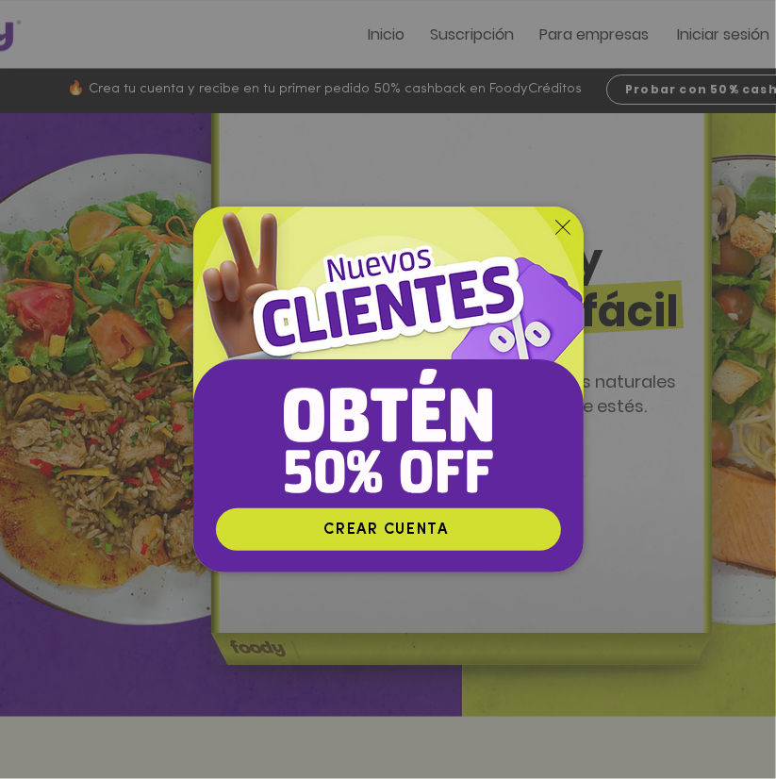
click at [654, 77] on div "Nuevos suscriptores 50% off" at bounding box center [388, 389] width 776 height 779
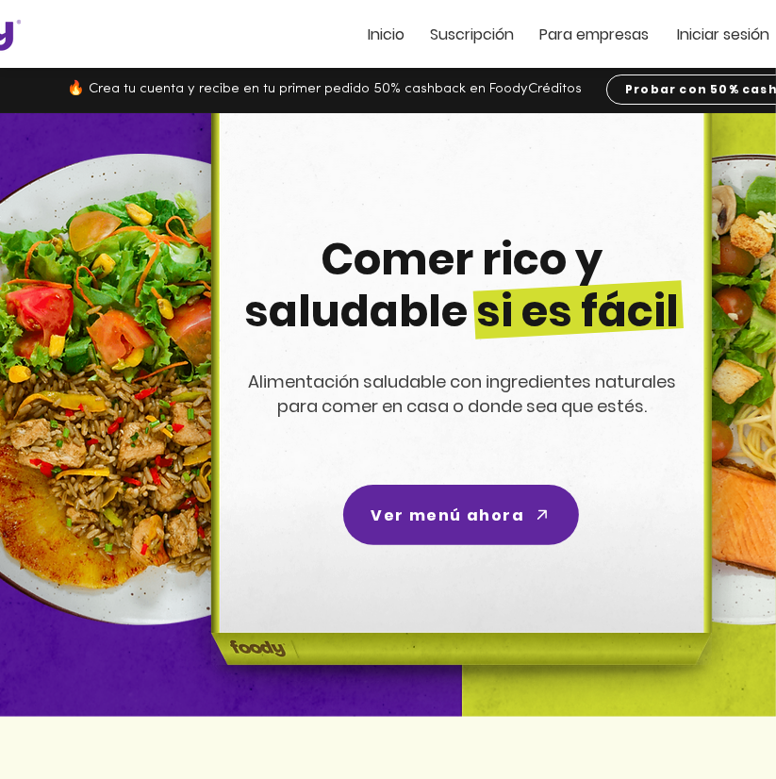
click at [654, 77] on link "Probar con 50% cashback" at bounding box center [732, 90] width 250 height 30
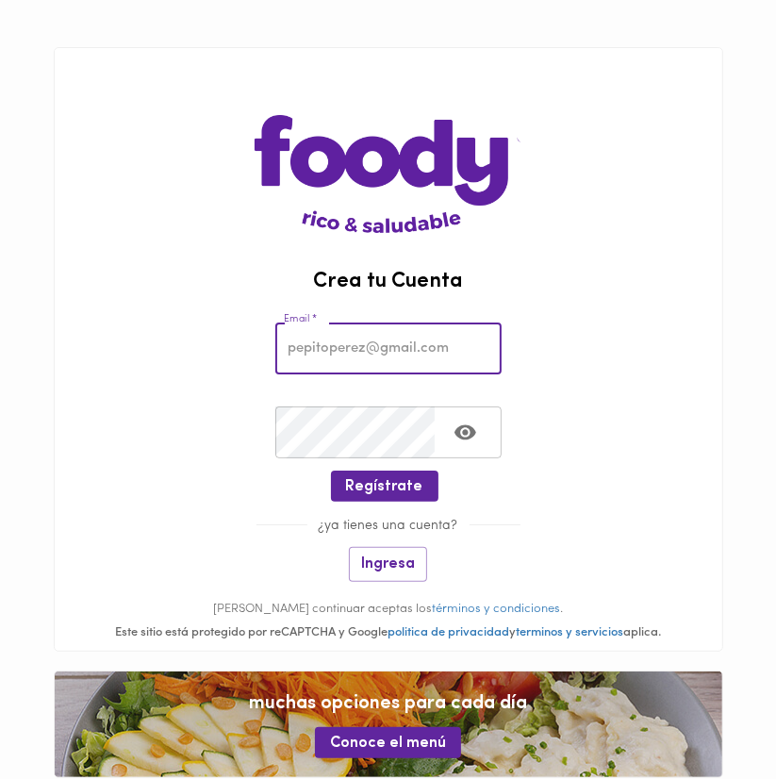
click at [163, 454] on div "Crear Contraseña * Crear Contraseña *" at bounding box center [389, 429] width 668 height 84
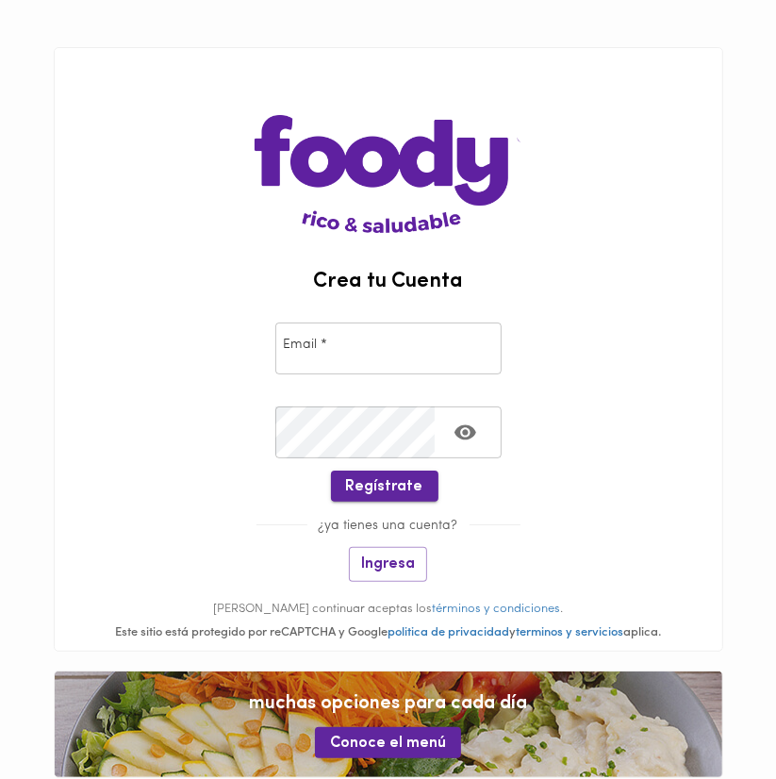
click at [394, 493] on span "Regístrate" at bounding box center [384, 487] width 77 height 18
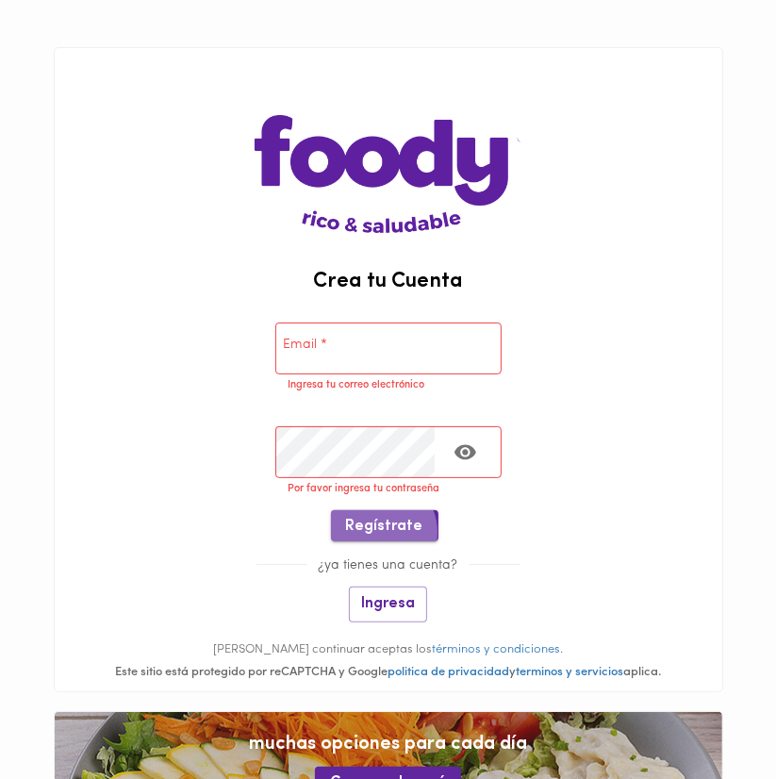
click at [379, 532] on span "Regístrate" at bounding box center [384, 527] width 77 height 18
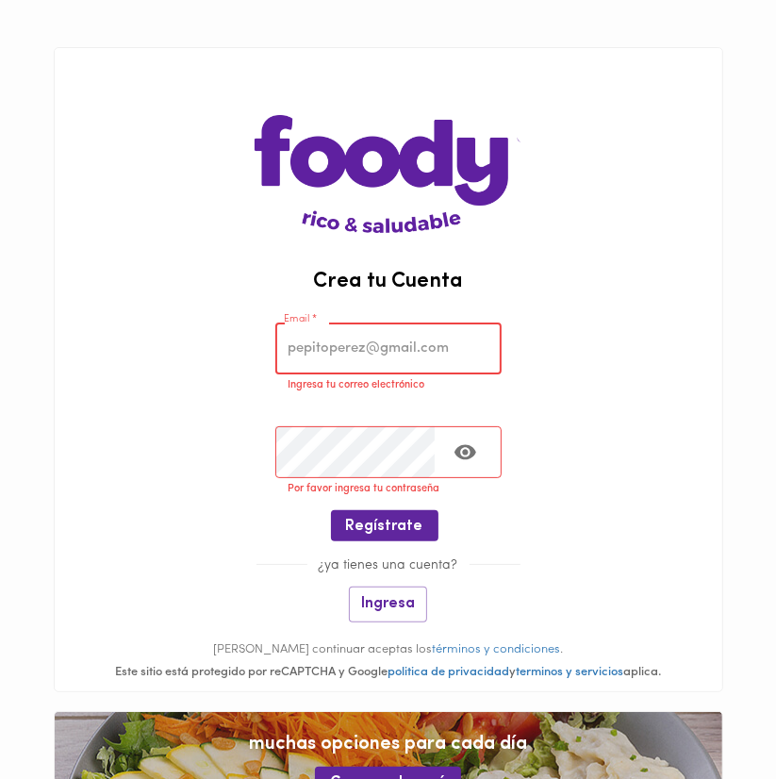
click at [324, 361] on input "email" at bounding box center [389, 349] width 226 height 52
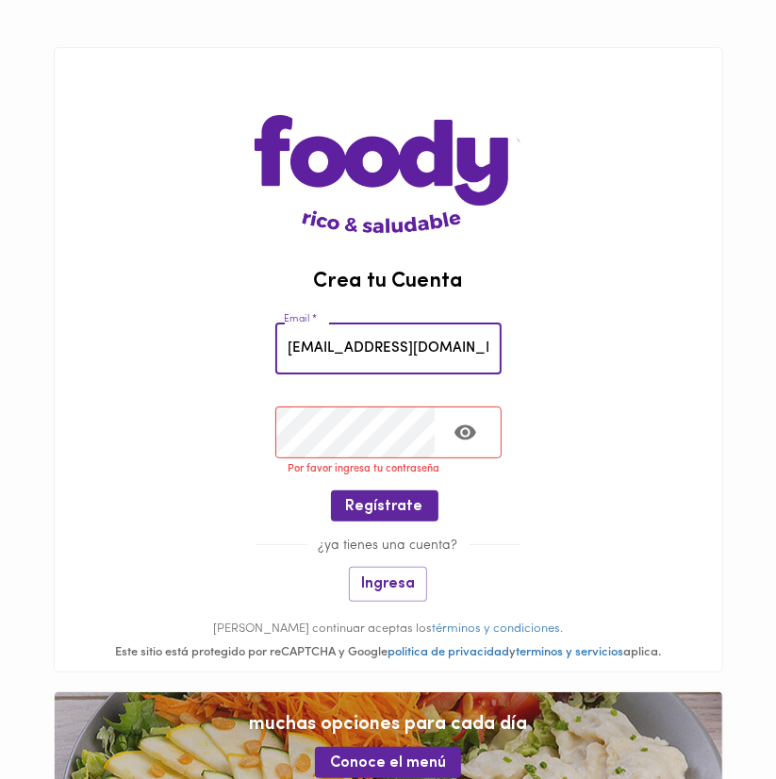
type input "[EMAIL_ADDRESS][DOMAIN_NAME]"
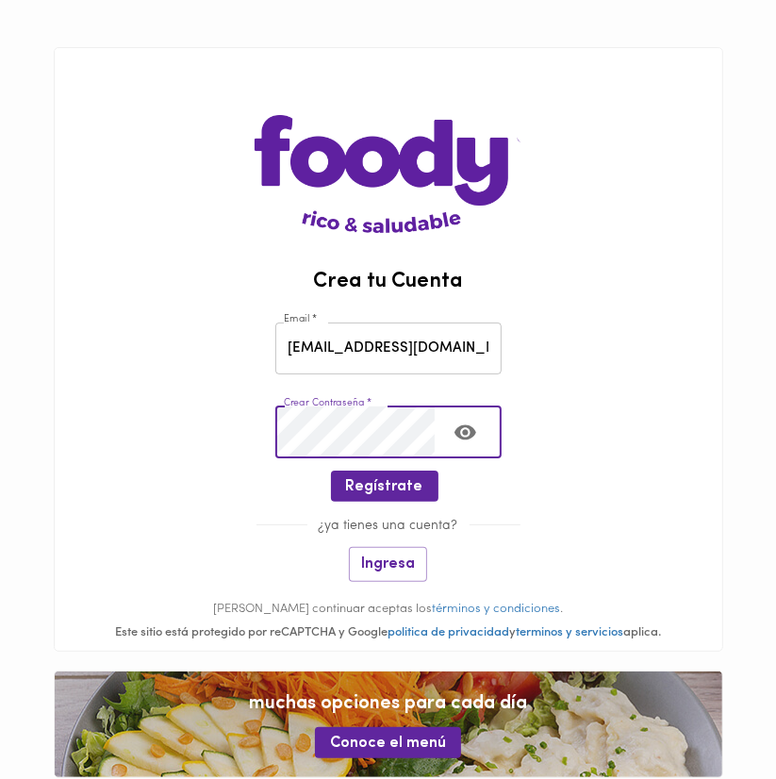
click at [466, 446] on button "Toggle password visibility" at bounding box center [466, 432] width 46 height 46
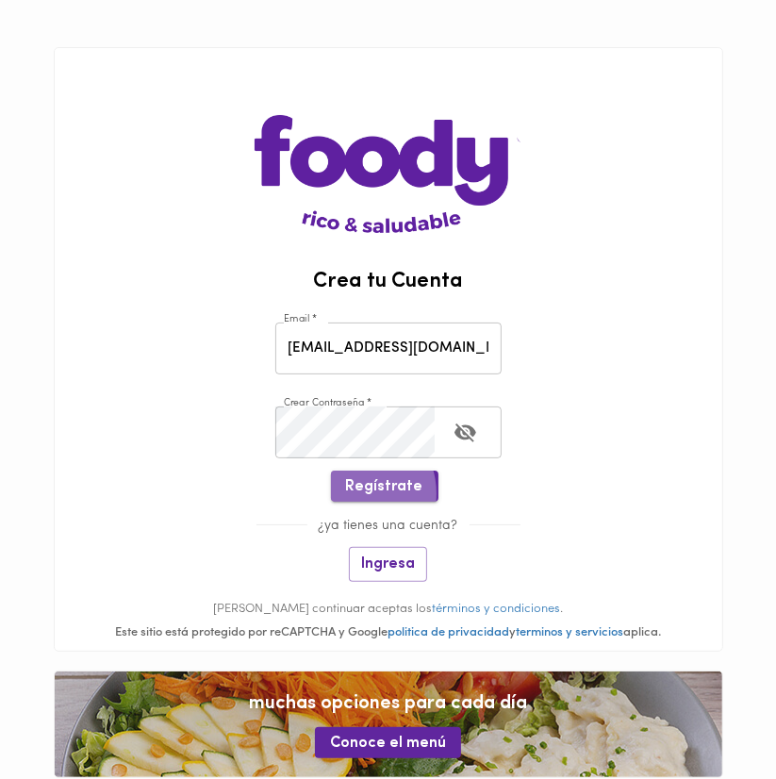
click at [353, 494] on span "Regístrate" at bounding box center [384, 487] width 77 height 18
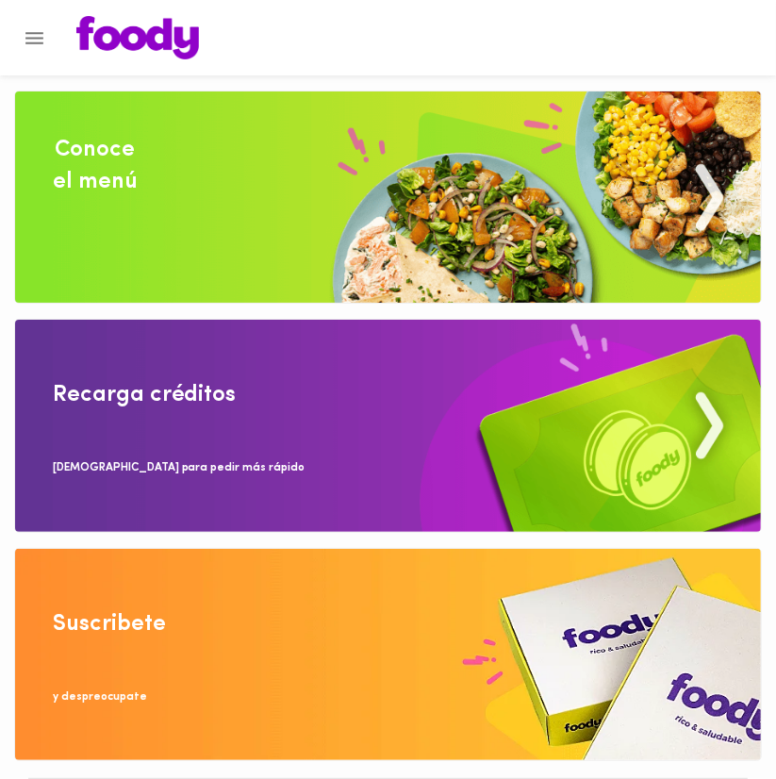
click at [541, 211] on img at bounding box center [388, 197] width 746 height 211
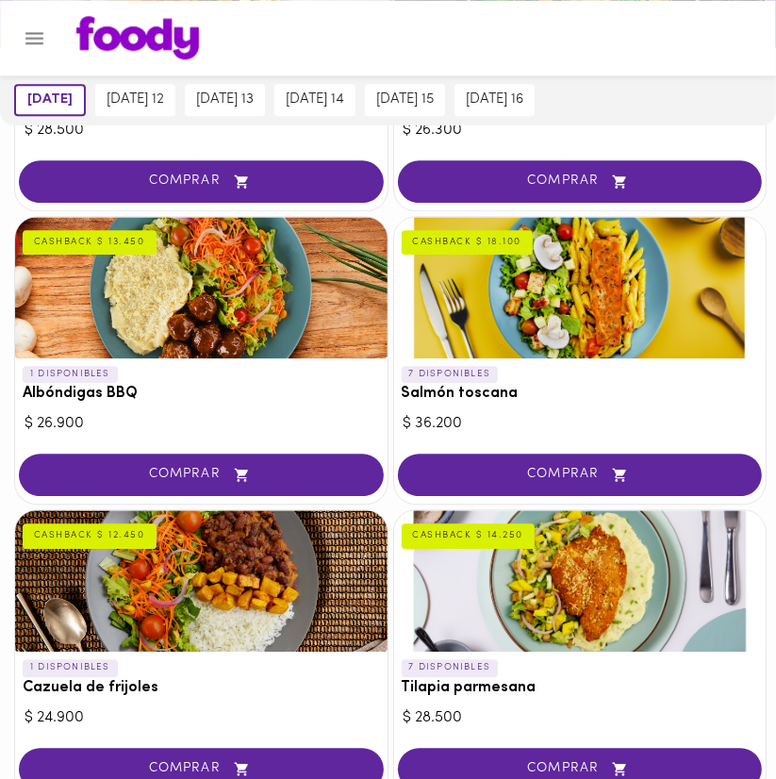
scroll to position [2391, 0]
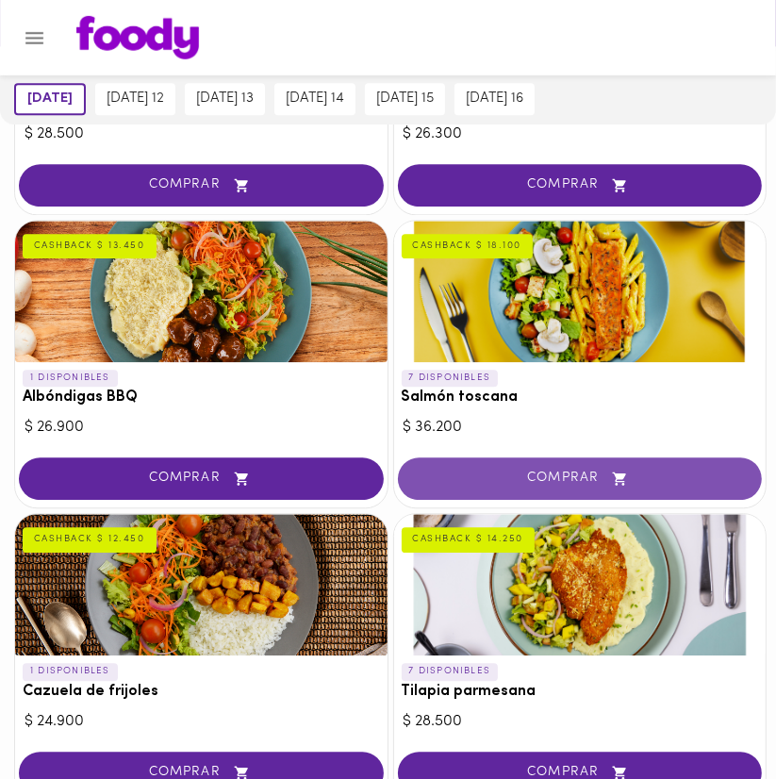
click at [564, 459] on button "COMPRAR" at bounding box center [580, 480] width 365 height 42
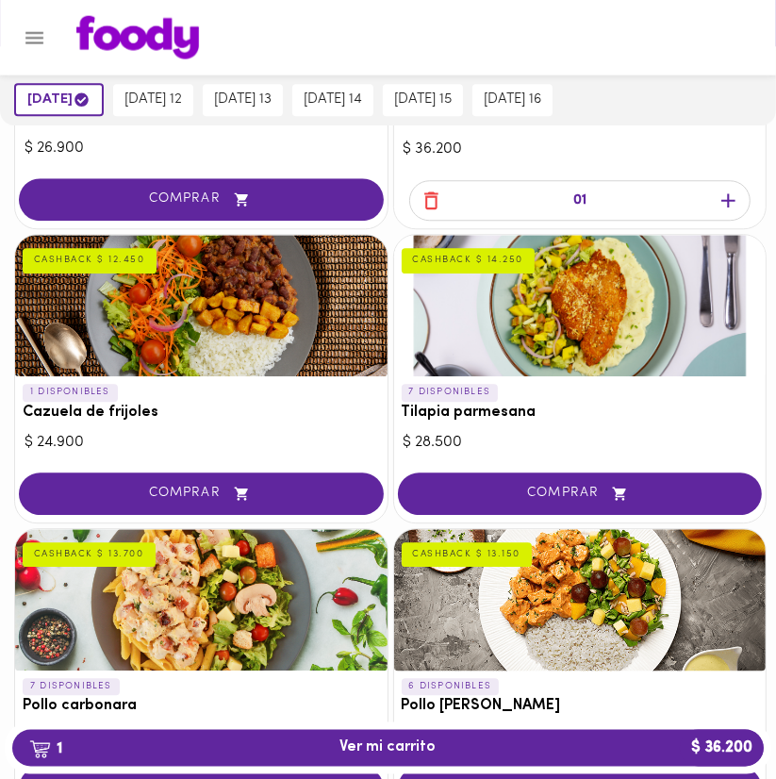
scroll to position [2680, 0]
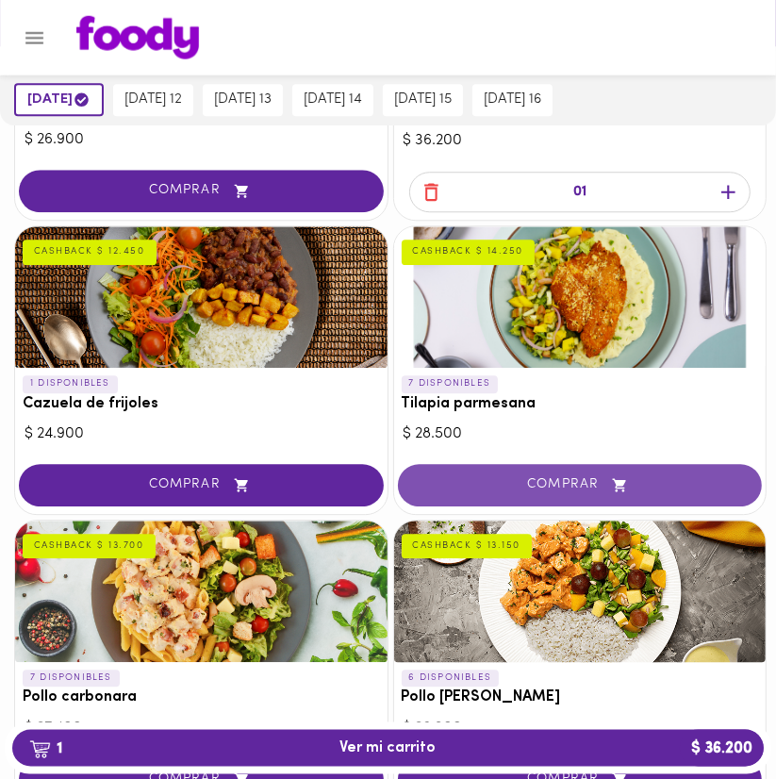
click at [613, 482] on icon "button" at bounding box center [621, 486] width 24 height 16
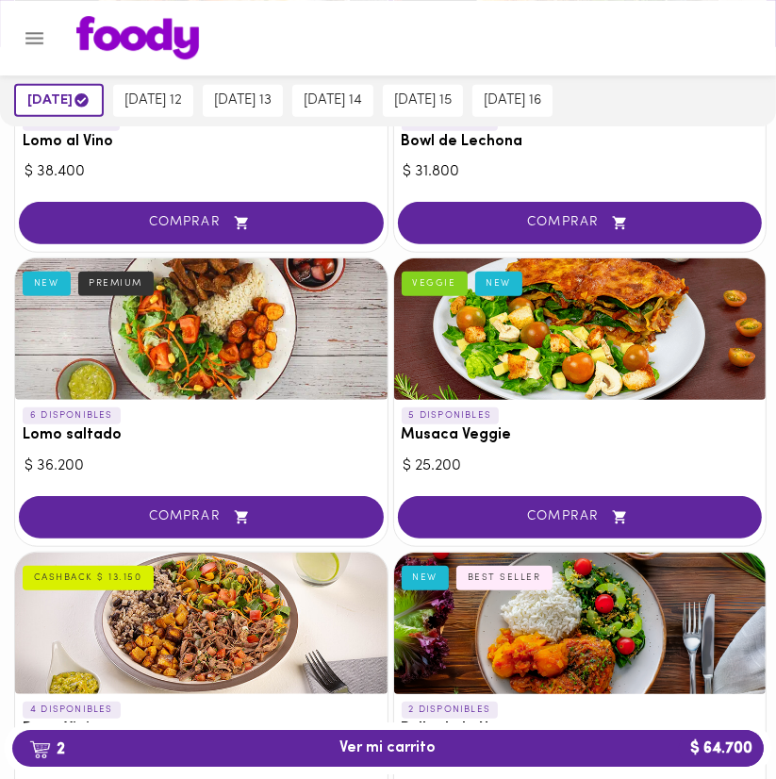
scroll to position [569, 0]
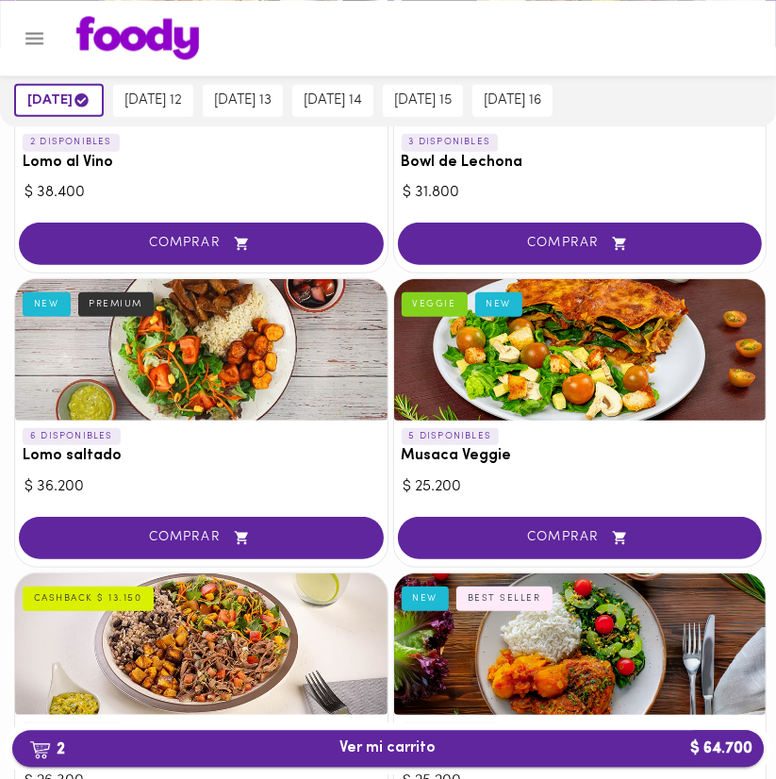
click at [468, 758] on span "2 Ver mi carrito $ 64.700" at bounding box center [388, 749] width 722 height 18
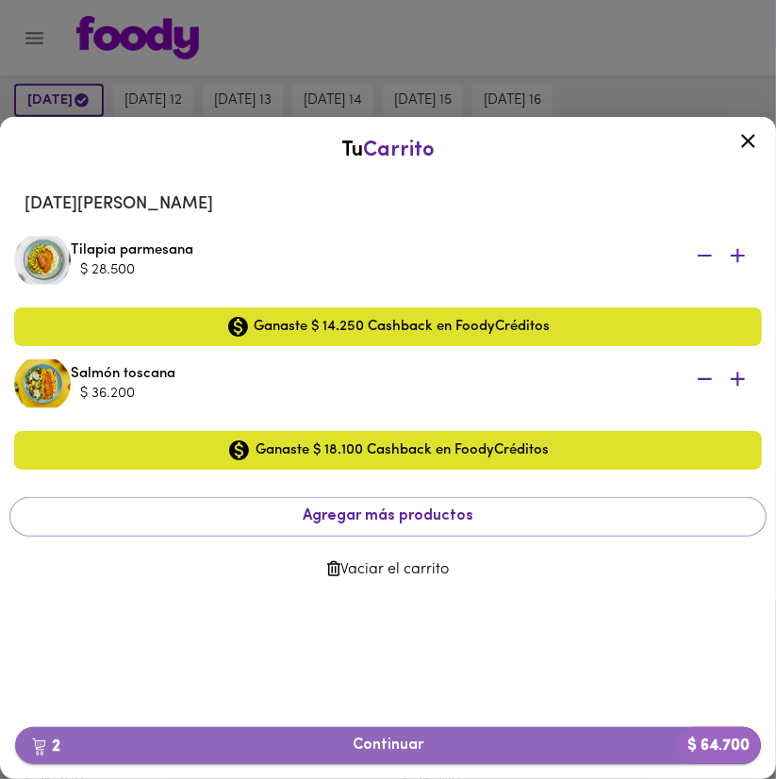
click at [416, 735] on button "2 Continuar $ 64.700" at bounding box center [388, 745] width 746 height 37
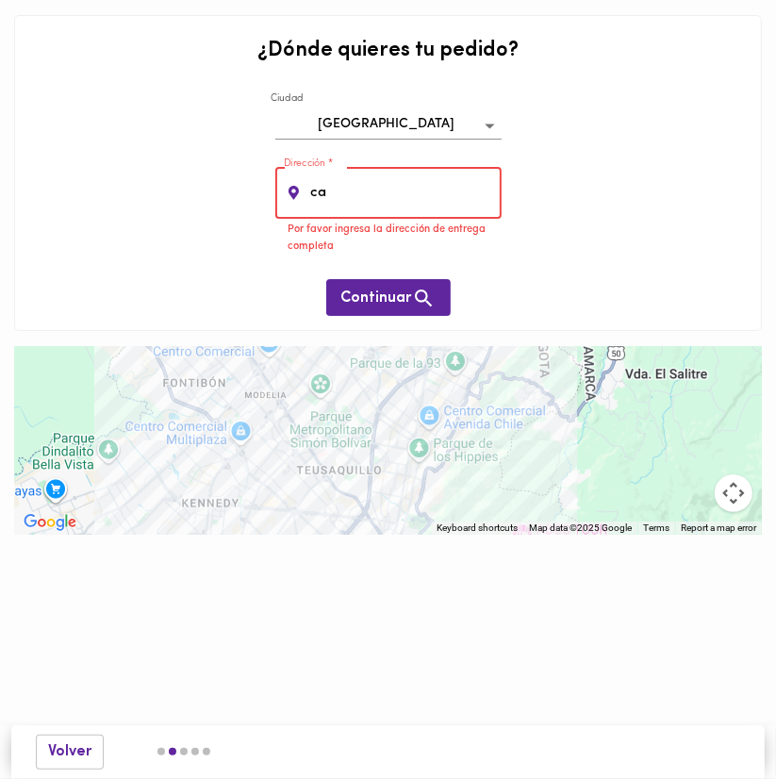
type input "c"
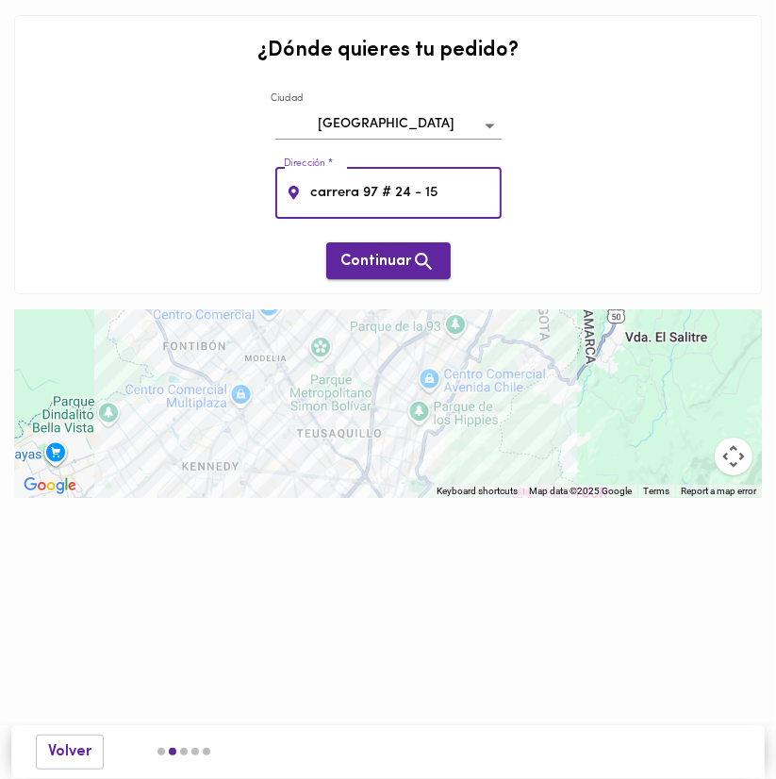
type input "carrera 97 # 24 - 15"
click at [379, 261] on span "Continuar" at bounding box center [389, 262] width 94 height 24
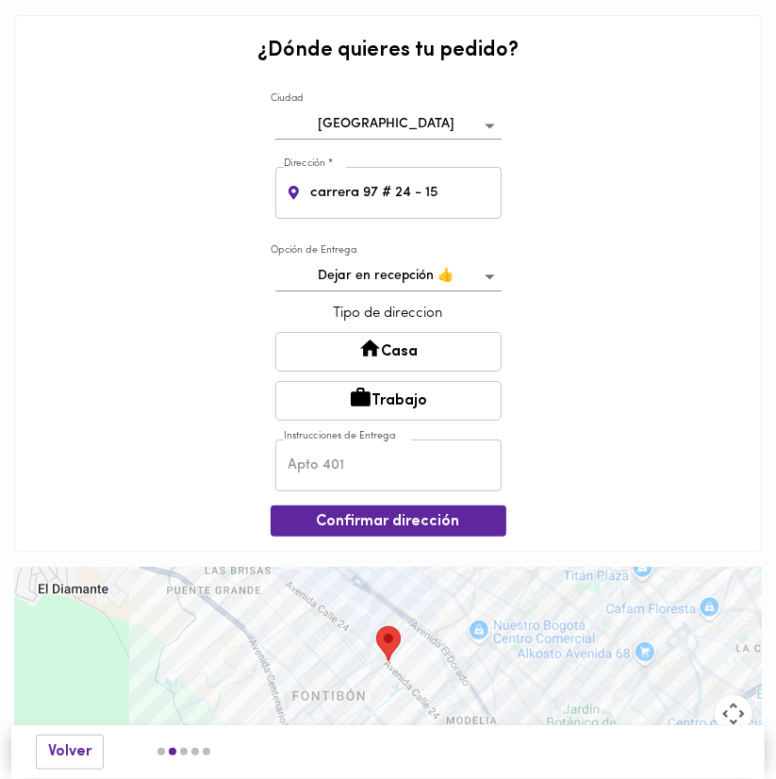
click at [380, 457] on input "text" at bounding box center [389, 466] width 226 height 52
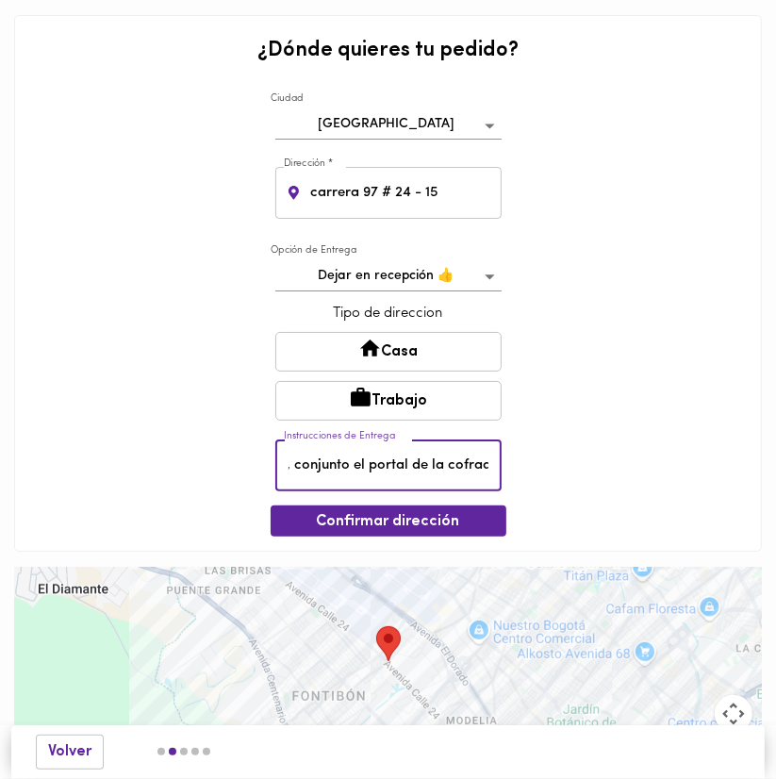
scroll to position [0, 113]
type input "torre 2 apt 403 , conjunto el portal de la cofradia"
click at [348, 526] on span "Confirmar dirección" at bounding box center [389, 522] width 206 height 18
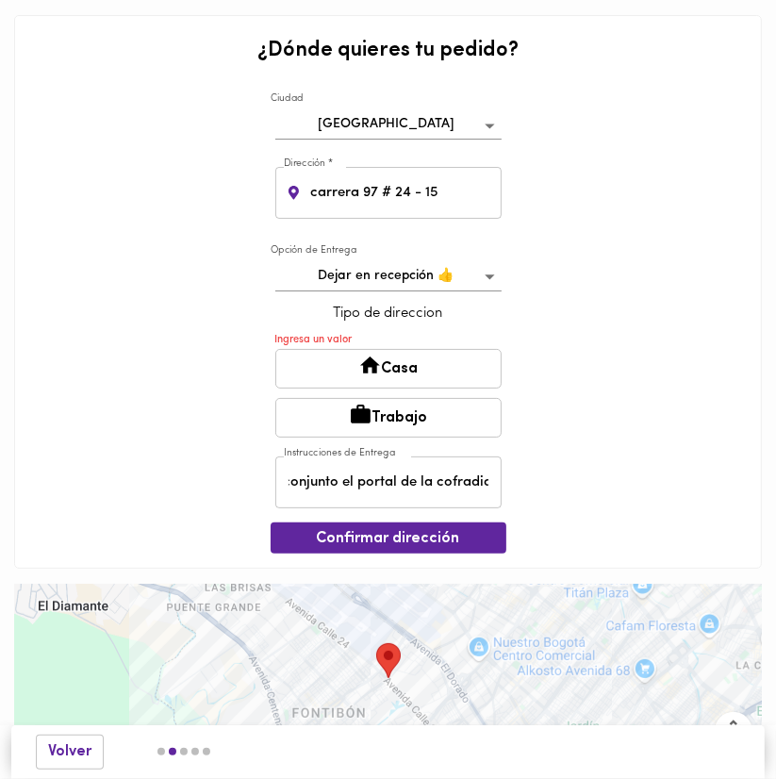
click at [356, 426] on button "Trabajo" at bounding box center [389, 418] width 226 height 40
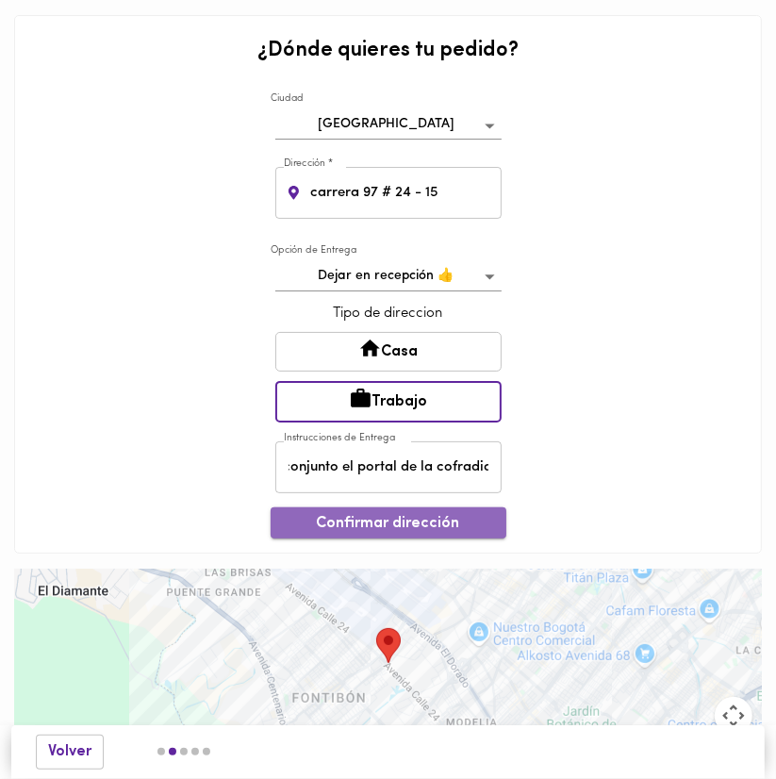
click at [365, 535] on button "Confirmar dirección" at bounding box center [389, 523] width 236 height 31
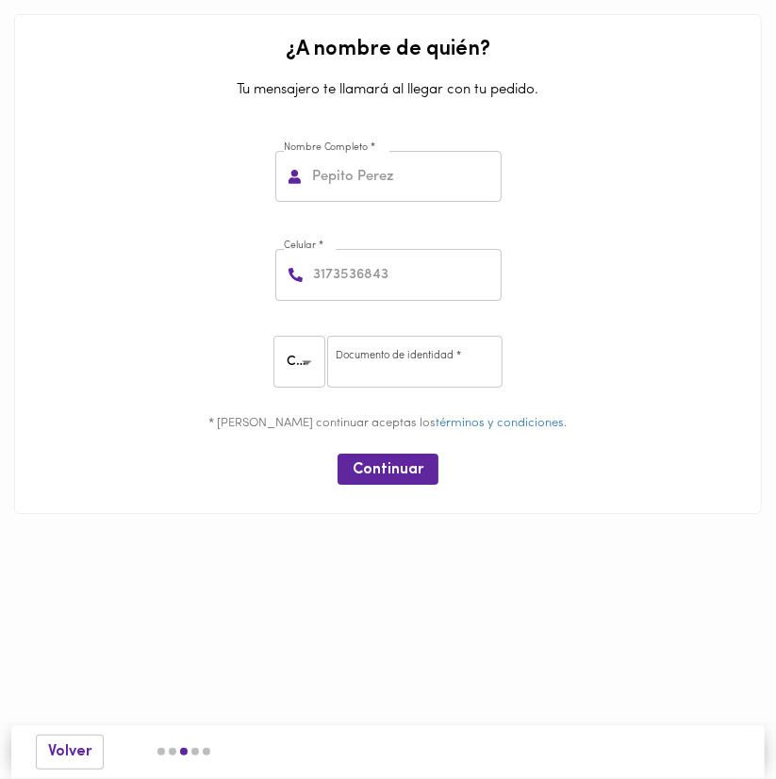
click at [387, 288] on input "number" at bounding box center [406, 275] width 192 height 52
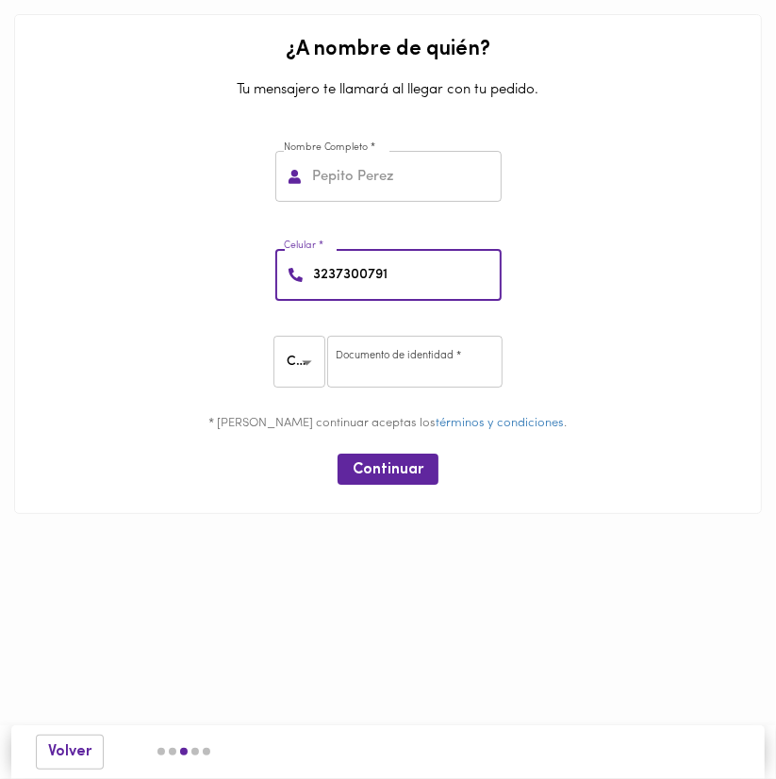
type input "3237300791"
click at [432, 383] on input "number" at bounding box center [414, 362] width 175 height 52
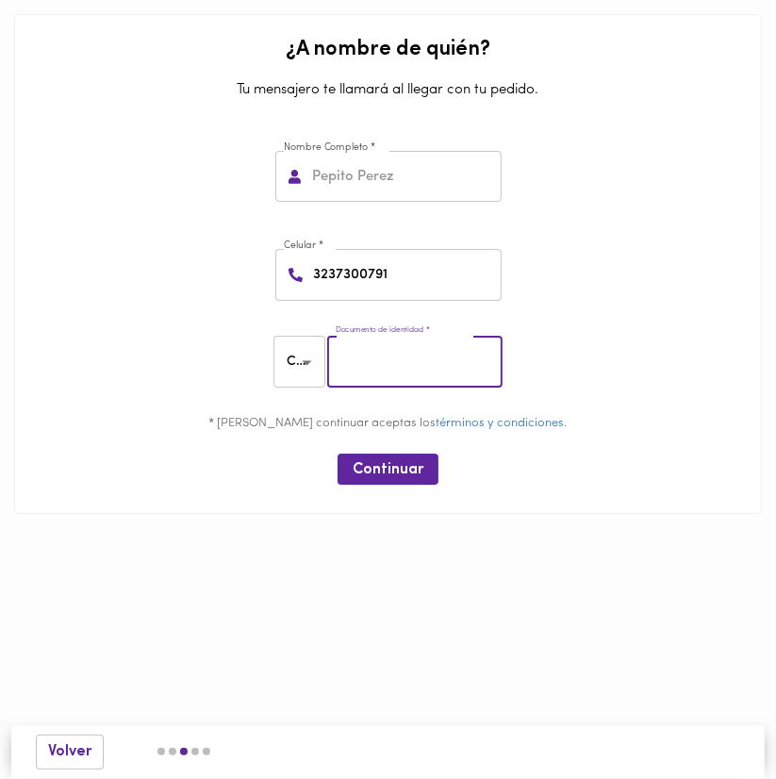
paste input "98674636"
type input "98674636"
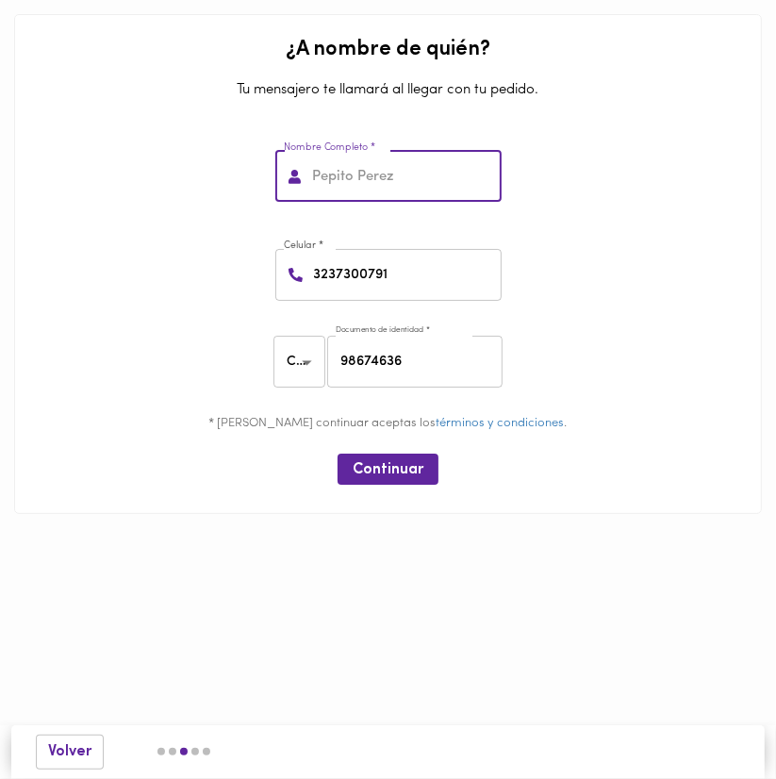
click at [392, 196] on input "text" at bounding box center [405, 177] width 193 height 52
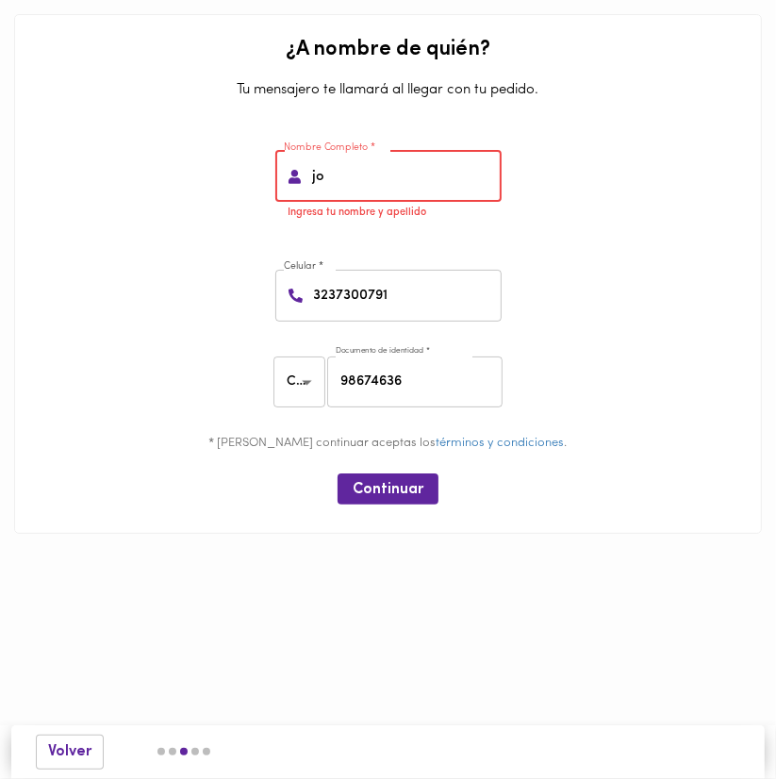
type input "j"
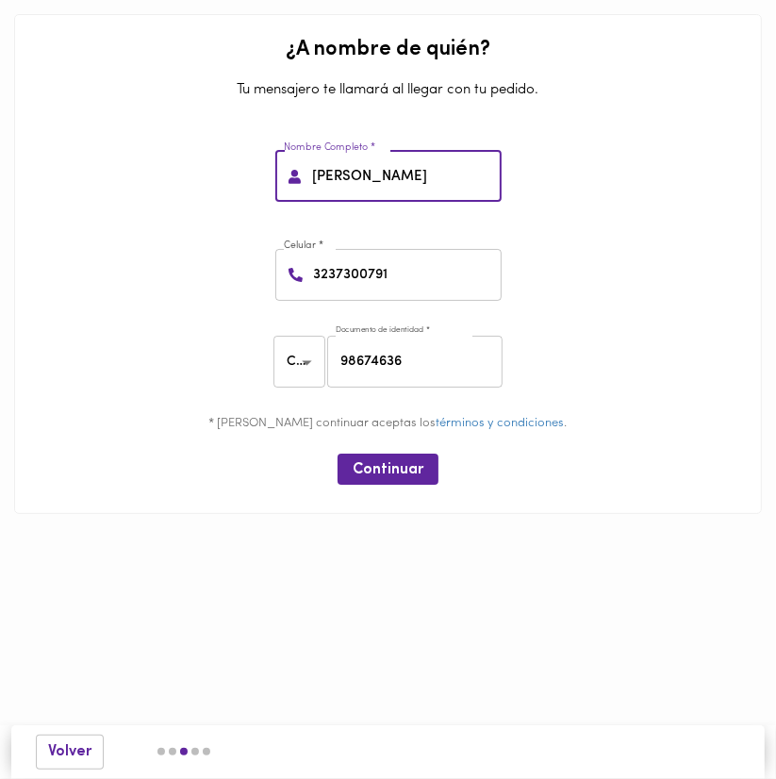
type input "[PERSON_NAME]"
click at [402, 487] on div "Continuar" at bounding box center [388, 469] width 733 height 46
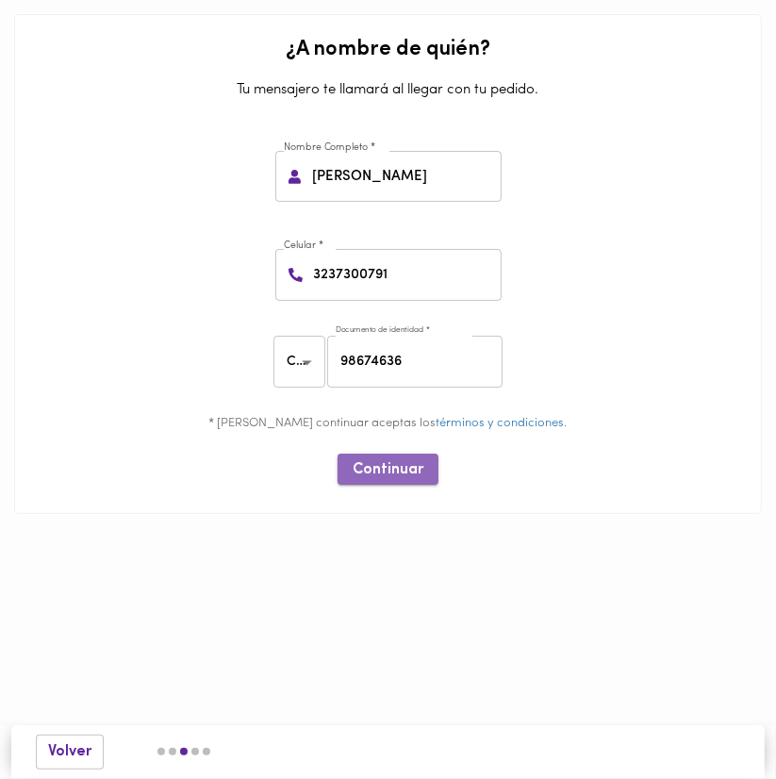
click at [403, 478] on span "Continuar" at bounding box center [388, 470] width 71 height 18
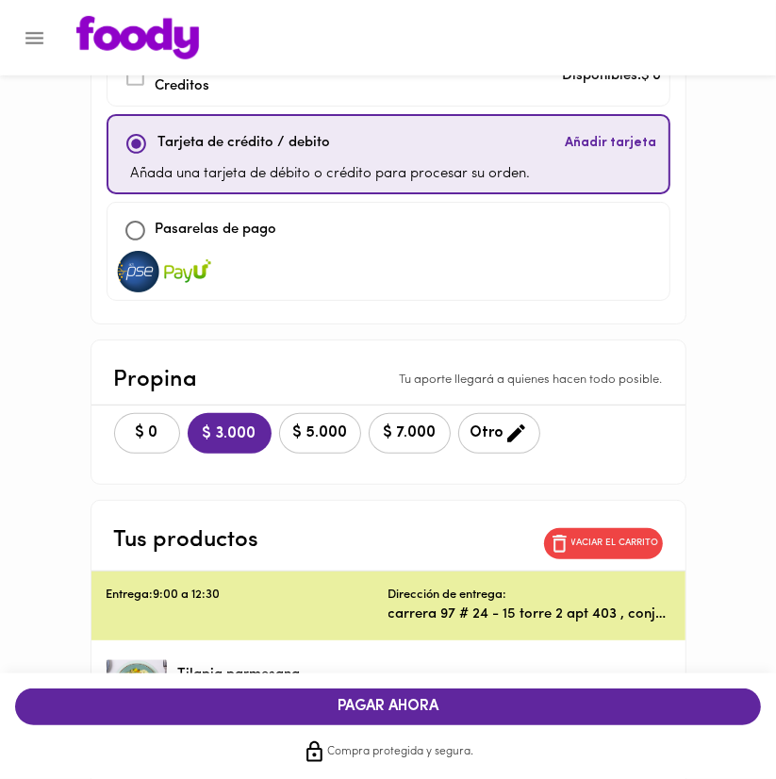
scroll to position [141, 0]
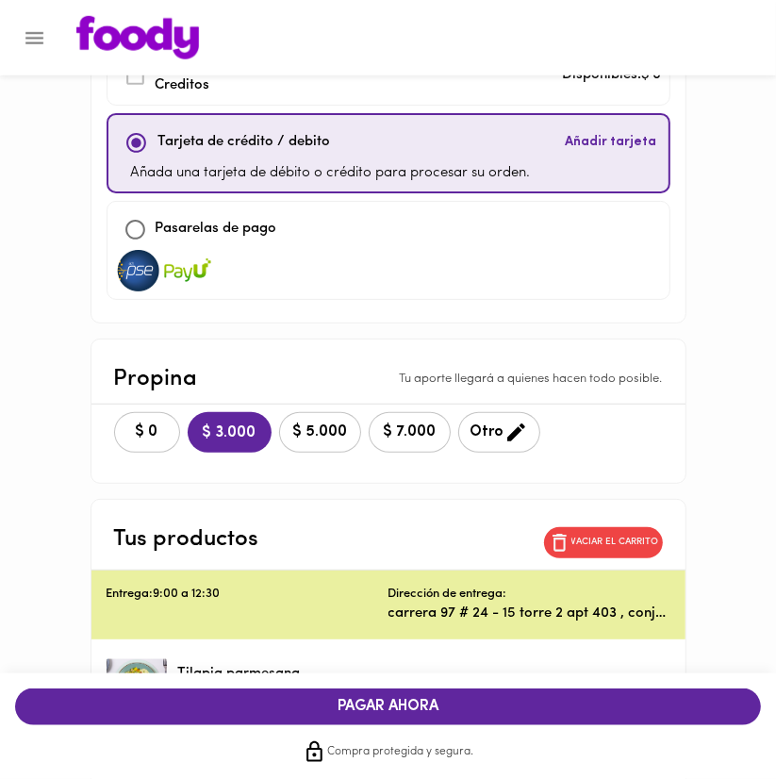
click at [135, 225] on input "checkbox" at bounding box center [135, 229] width 41 height 41
checkbox input "true"
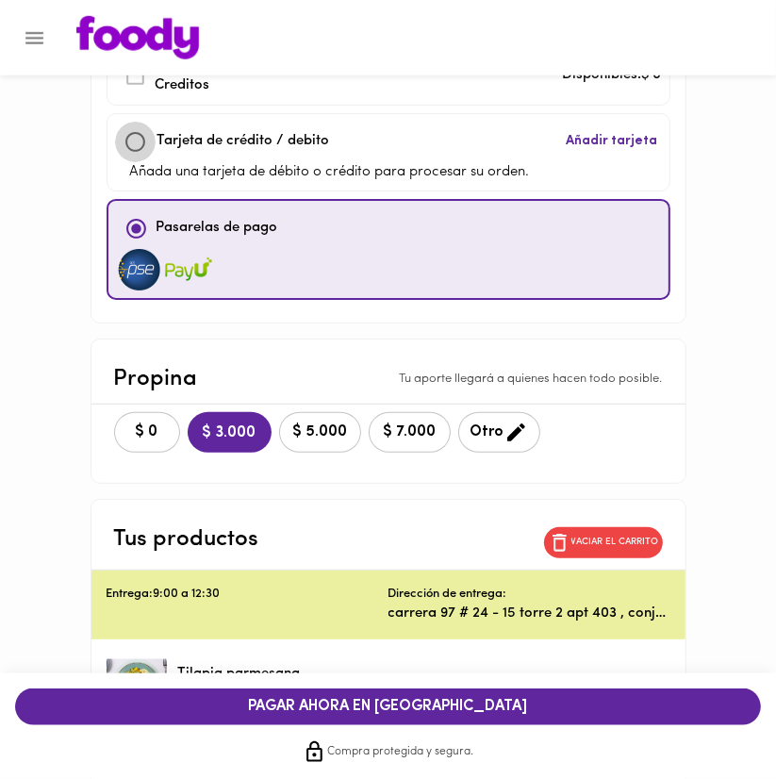
click at [134, 137] on input "checkbox" at bounding box center [135, 142] width 41 height 41
checkbox input "true"
checkbox input "false"
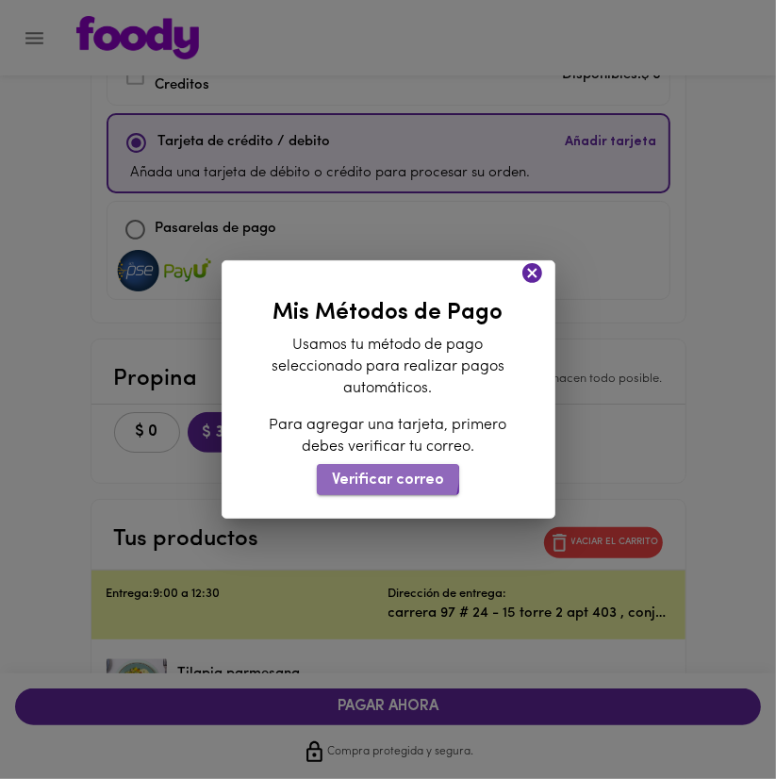
click at [384, 476] on span "Verificar correo" at bounding box center [388, 481] width 112 height 18
click at [391, 477] on span "Verificar correo" at bounding box center [388, 481] width 112 height 18
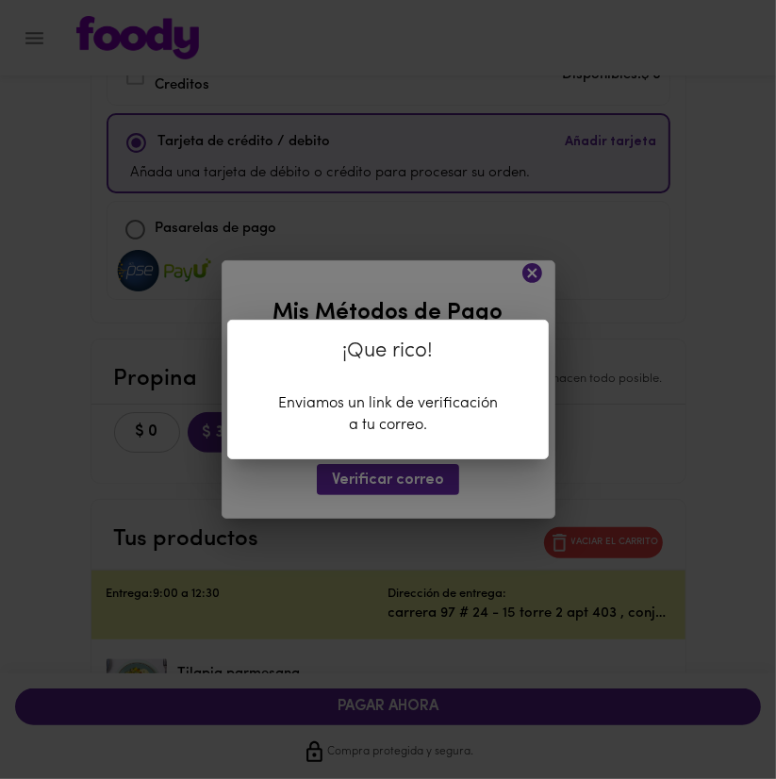
click at [533, 274] on div "¡Que rico! Enviamos un link de verificación a tu correo." at bounding box center [388, 389] width 776 height 779
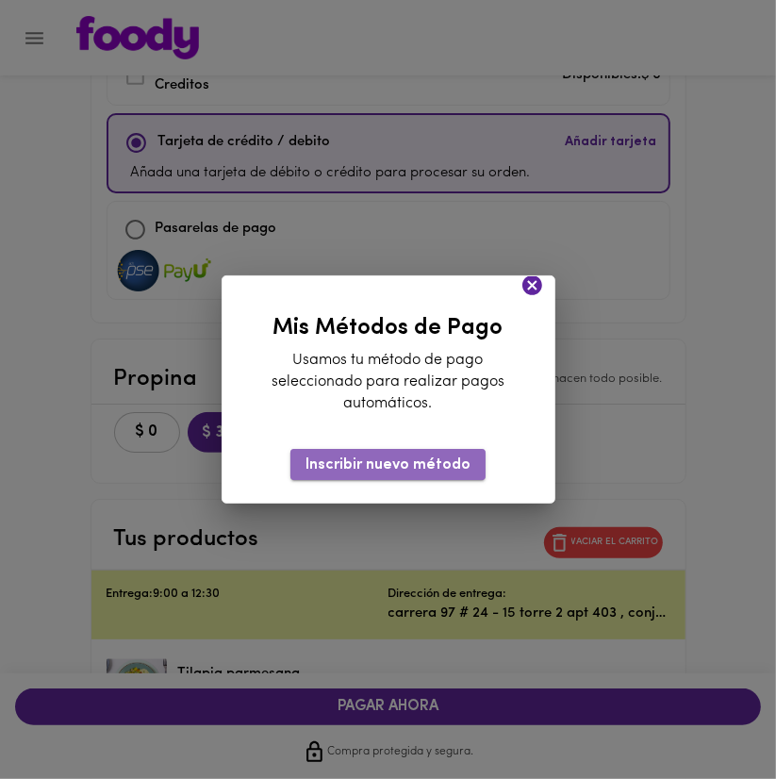
click at [466, 462] on span "Inscribir nuevo método" at bounding box center [388, 466] width 165 height 18
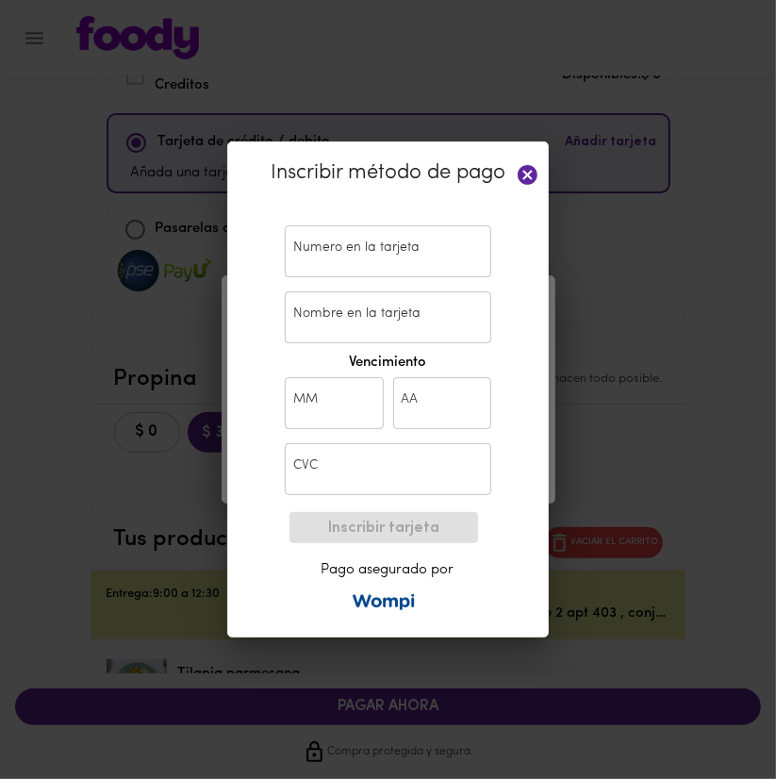
click at [306, 243] on input "text" at bounding box center [388, 251] width 207 height 52
paste input "[CREDIT_CARD_NUMBER]"
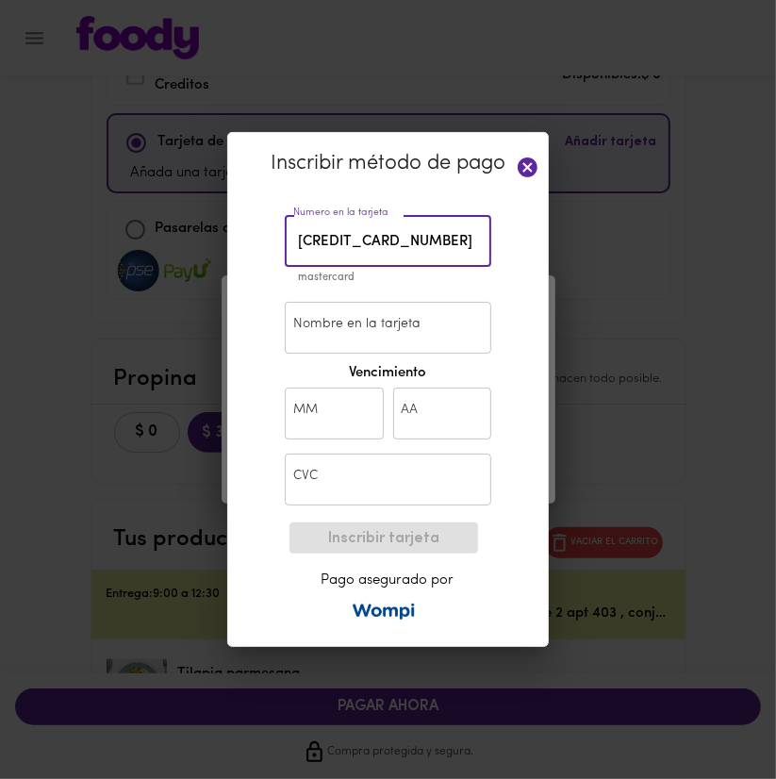
type input "[CREDIT_CARD_NUMBER]"
click at [325, 324] on input "Nombre en la tarjeta" at bounding box center [388, 328] width 207 height 52
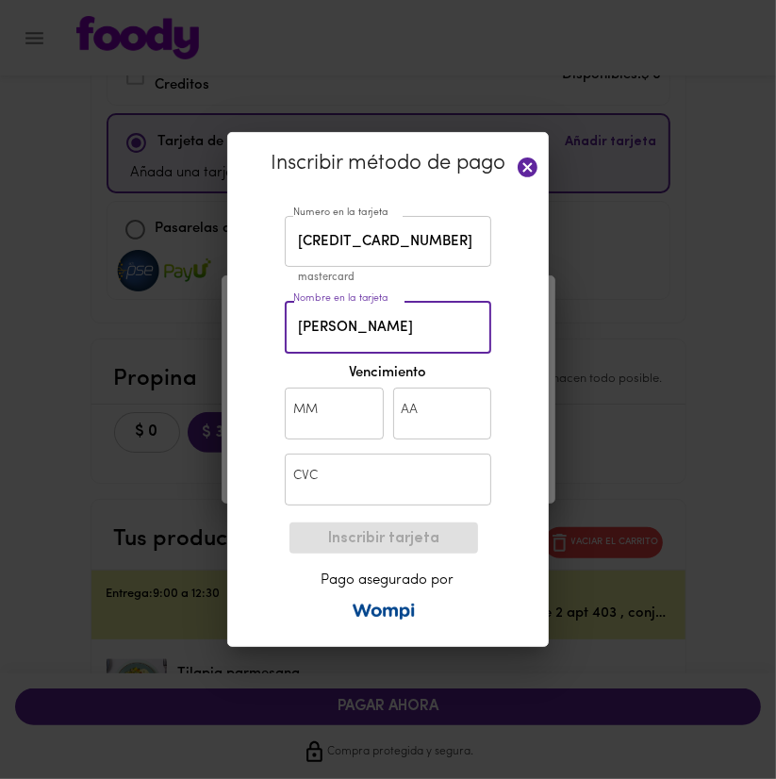
type input "[PERSON_NAME]"
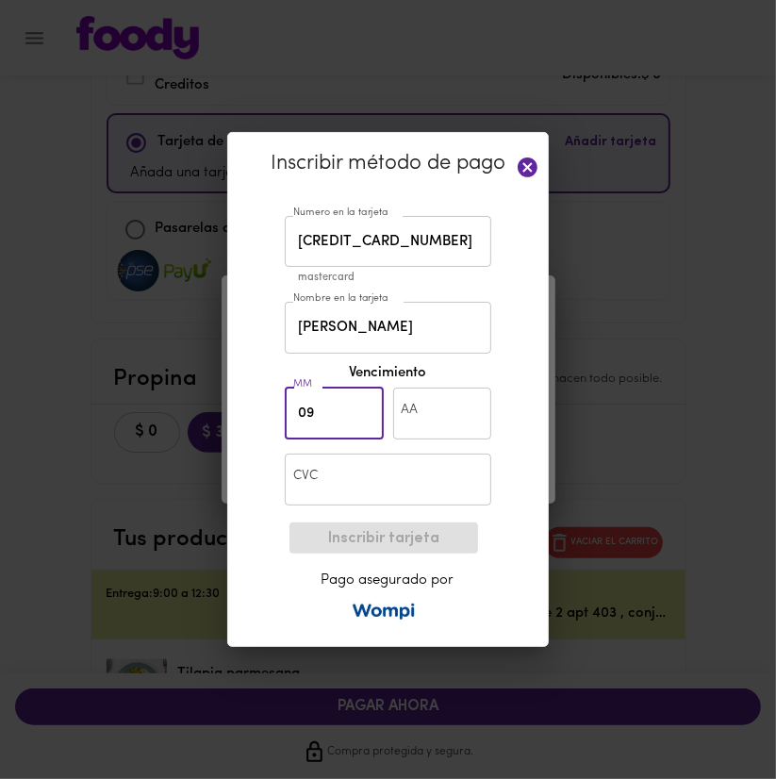
type input "0"
type input "05"
type input "29"
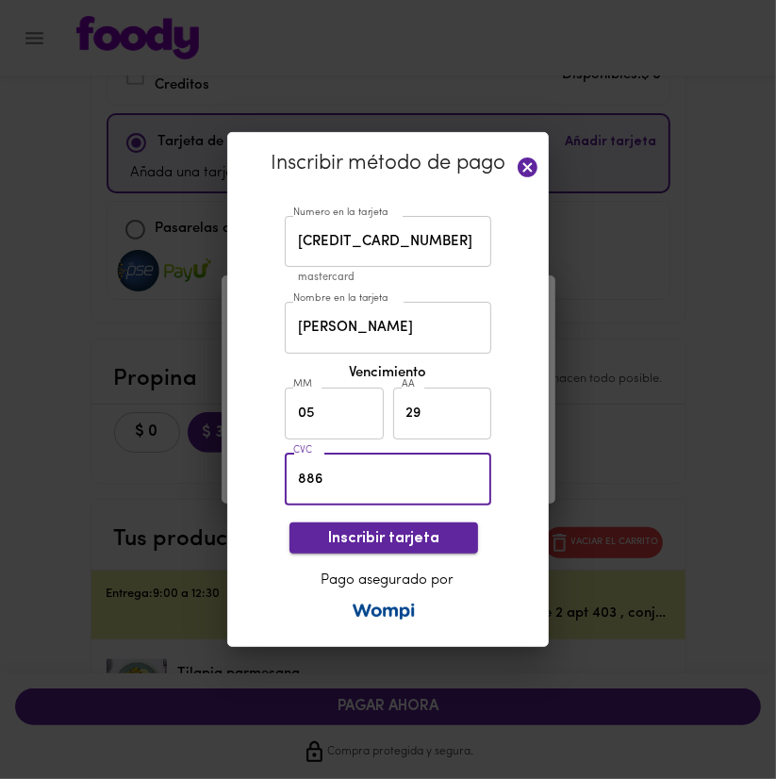
type input "886"
click at [420, 530] on span "Inscribir tarjeta" at bounding box center [384, 539] width 159 height 18
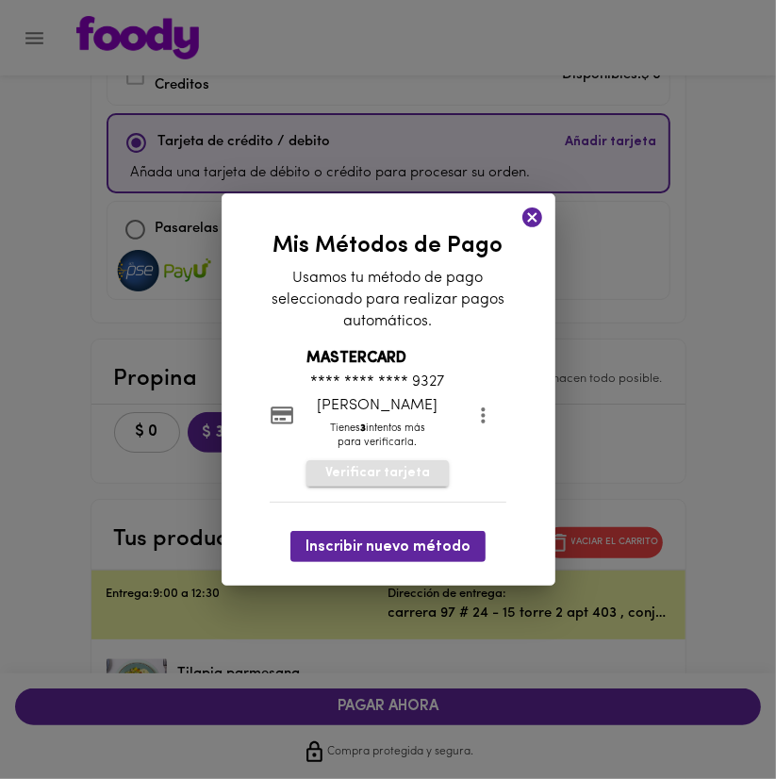
click at [376, 481] on span "Verificar tarjeta" at bounding box center [378, 473] width 105 height 19
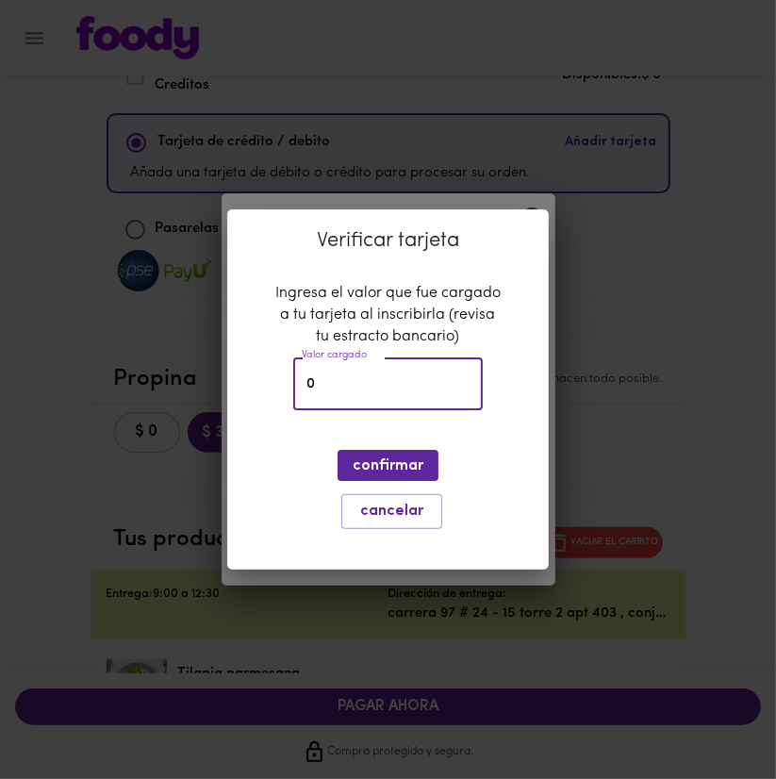
click at [353, 398] on input "0" at bounding box center [388, 385] width 190 height 52
type input "0"
type input "2308"
click at [372, 459] on span "confirmar" at bounding box center [388, 467] width 71 height 18
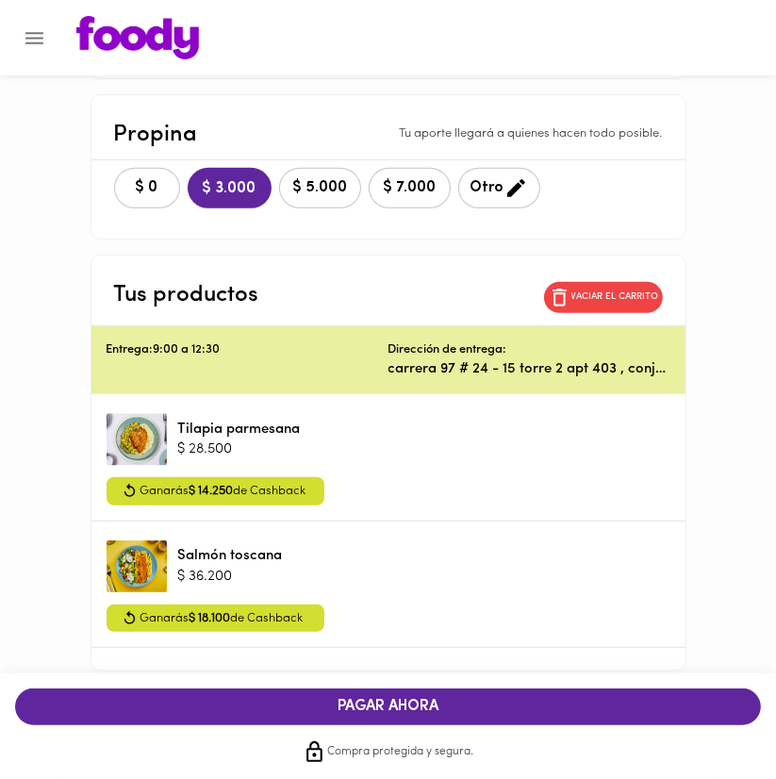
scroll to position [411, 0]
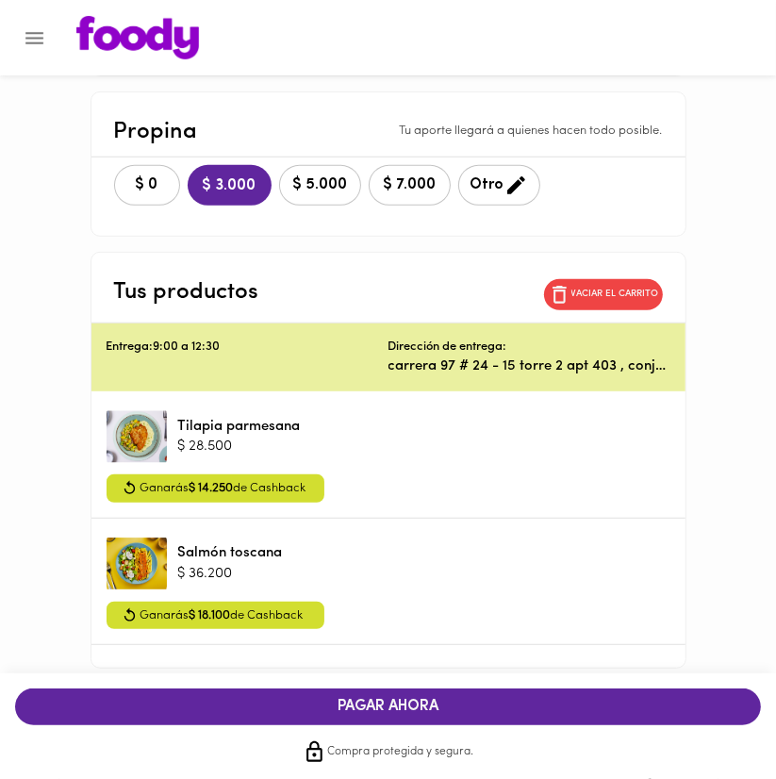
click at [443, 707] on span "PAGAR AHORA" at bounding box center [388, 707] width 709 height 18
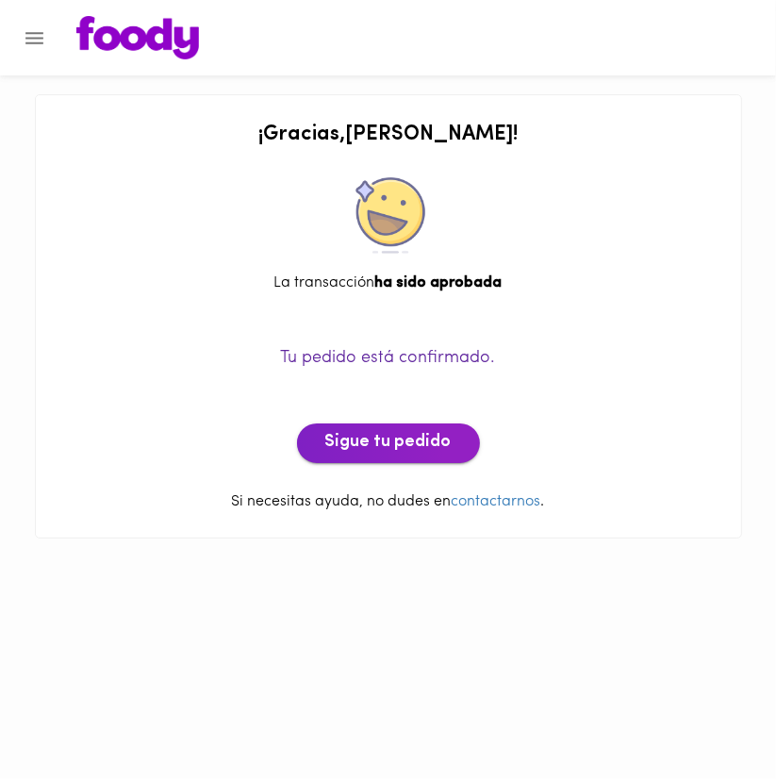
click at [394, 454] on span "Sigue tu pedido" at bounding box center [389, 443] width 126 height 21
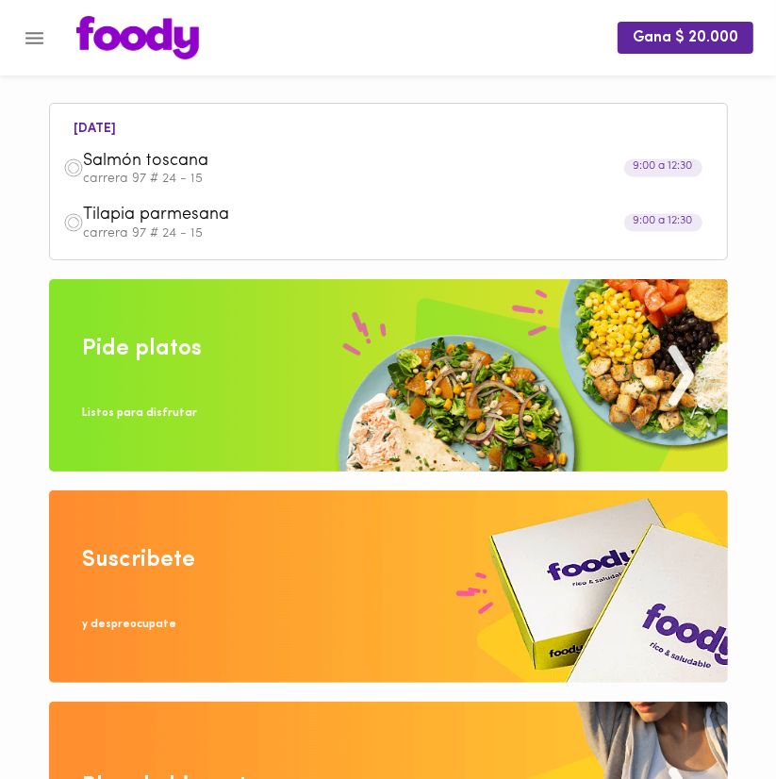
click at [101, 157] on span "Salmón toscana" at bounding box center [366, 162] width 564 height 22
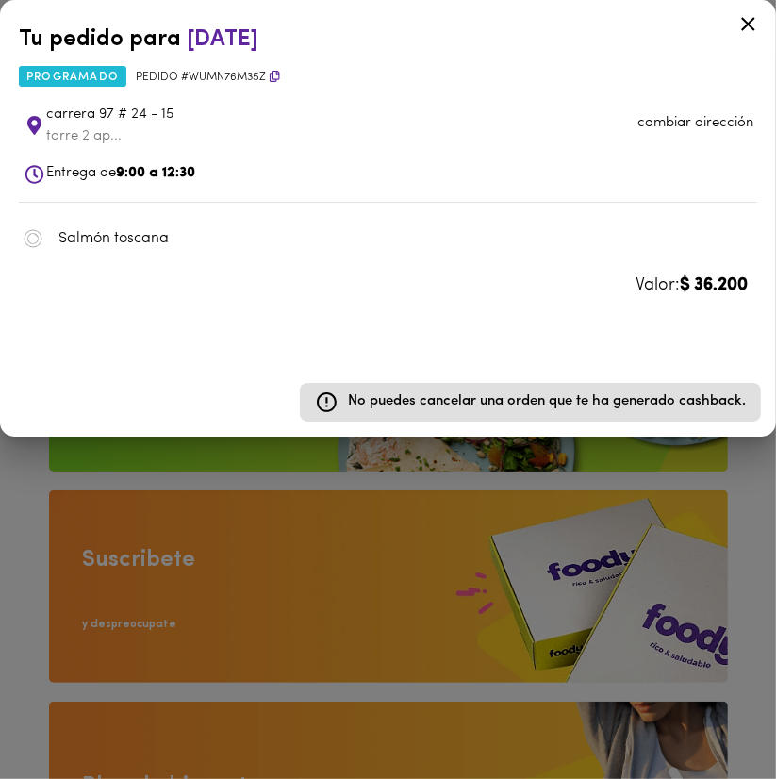
click at [70, 180] on span "Entrega de 9:00 a 12:30" at bounding box center [120, 173] width 149 height 14
click at [89, 175] on span "Entrega de 9:00 a 12:30" at bounding box center [120, 173] width 149 height 14
click at [381, 43] on div "Tu pedido para [DATE]" at bounding box center [388, 40] width 739 height 32
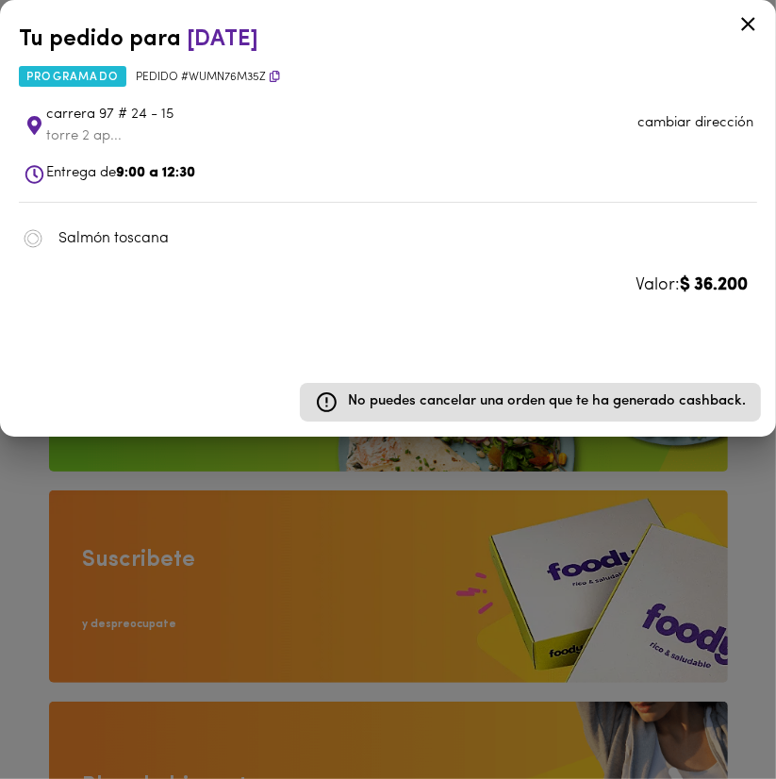
click at [745, 13] on icon at bounding box center [749, 24] width 24 height 24
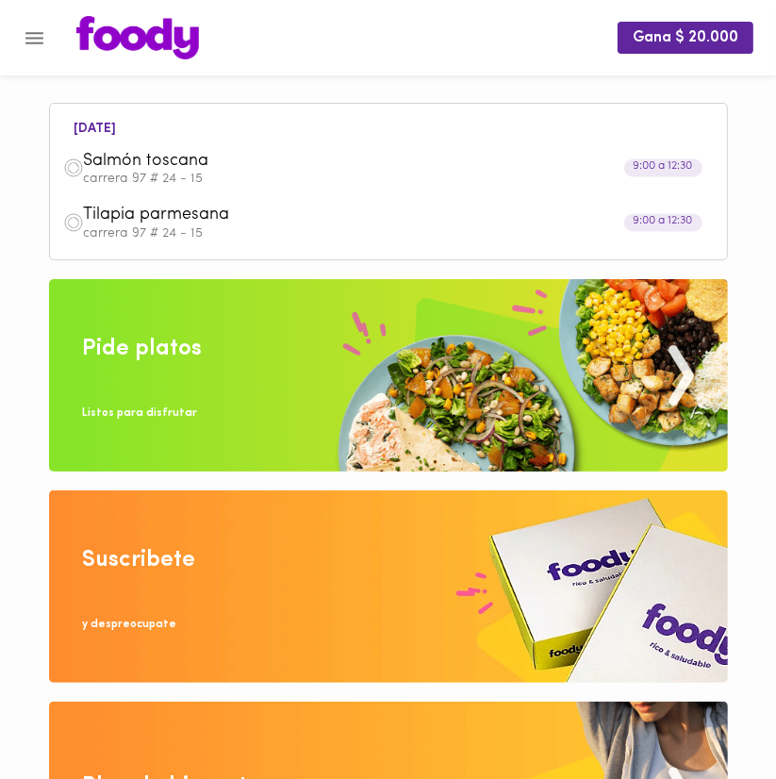
click at [192, 361] on div "Pide platos" at bounding box center [143, 349] width 120 height 32
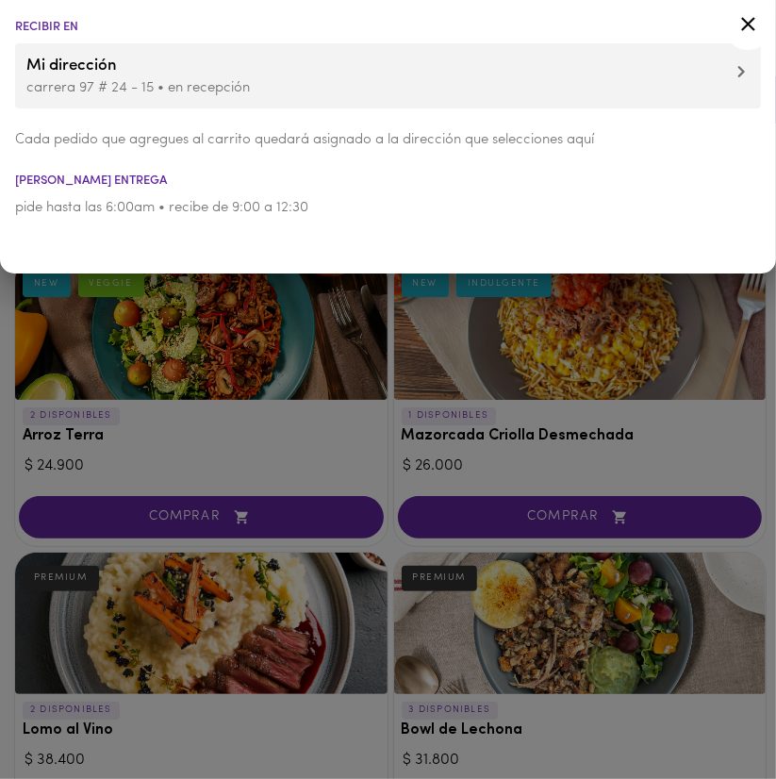
click at [185, 208] on p "pide hasta las 6:00am • recibe de 9:00 a 12:30" at bounding box center [388, 208] width 746 height 20
click at [743, 17] on icon at bounding box center [749, 24] width 24 height 24
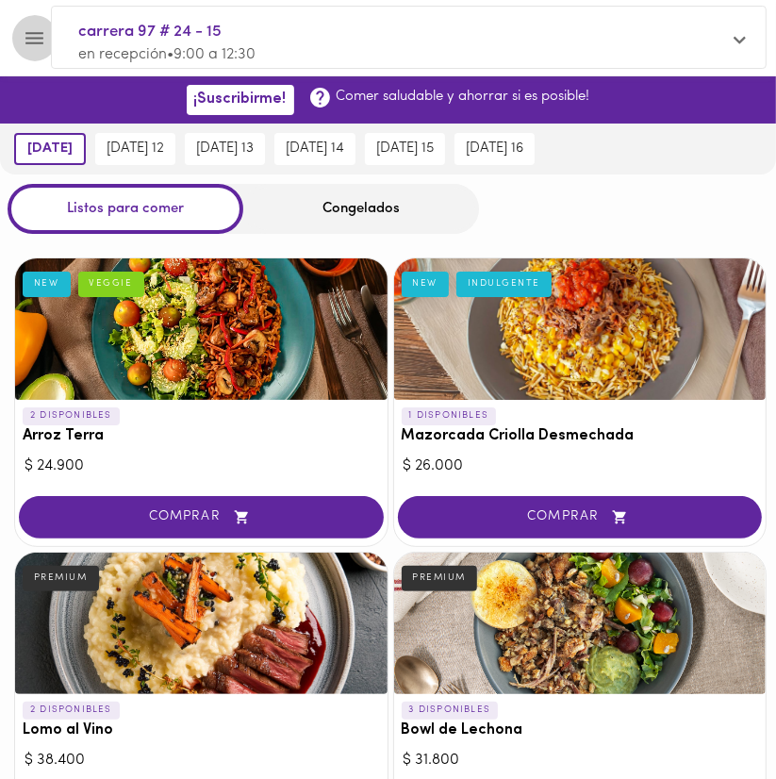
click at [44, 44] on icon "Menu" at bounding box center [35, 38] width 24 height 24
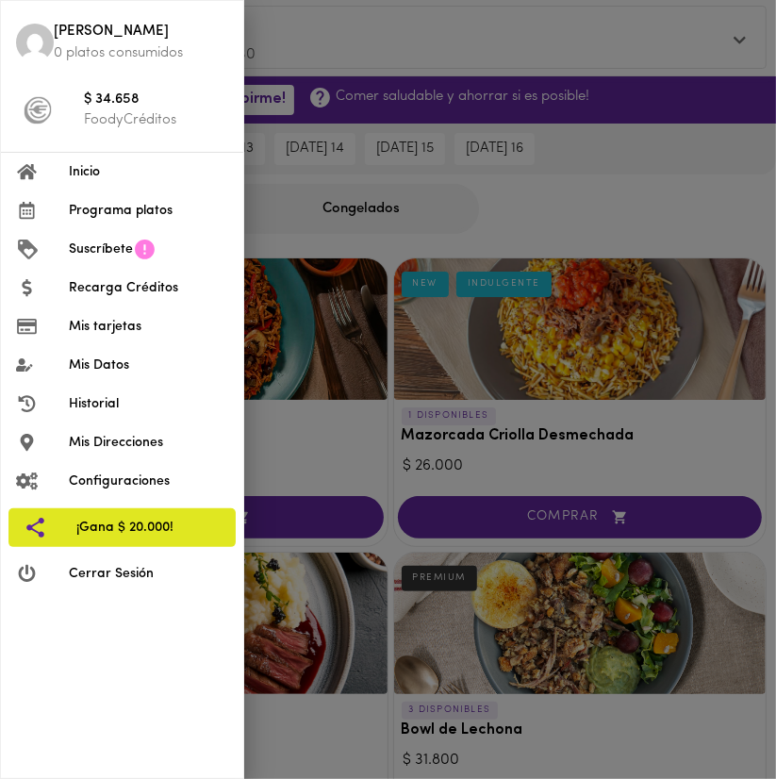
click at [104, 298] on li "Recarga Créditos" at bounding box center [122, 288] width 242 height 39
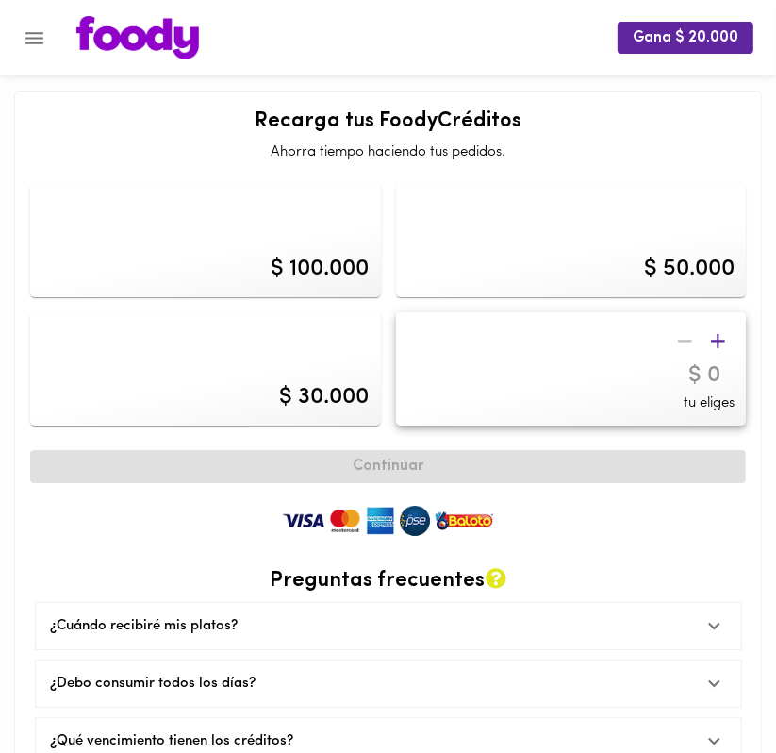
click at [39, 32] on icon "Menu" at bounding box center [34, 38] width 18 height 12
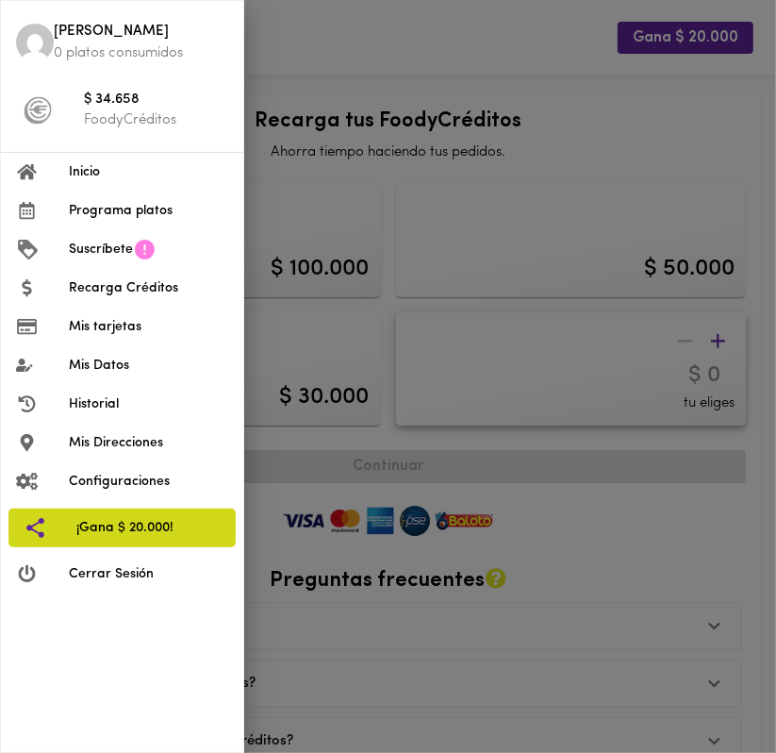
click at [112, 522] on span "¡Gana $ 20.000!" at bounding box center [148, 528] width 144 height 20
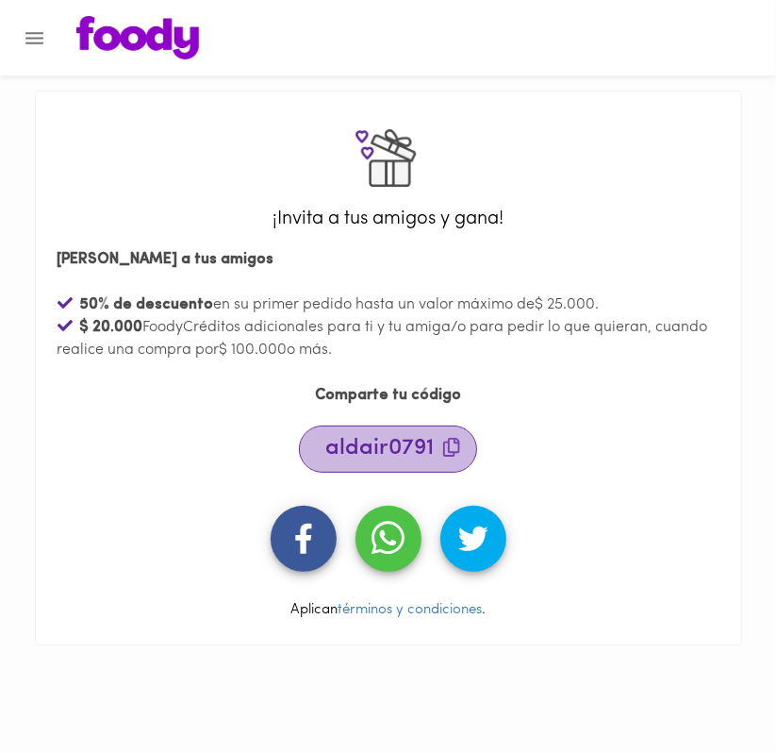
click at [407, 459] on span "aldair0791" at bounding box center [393, 448] width 135 height 23
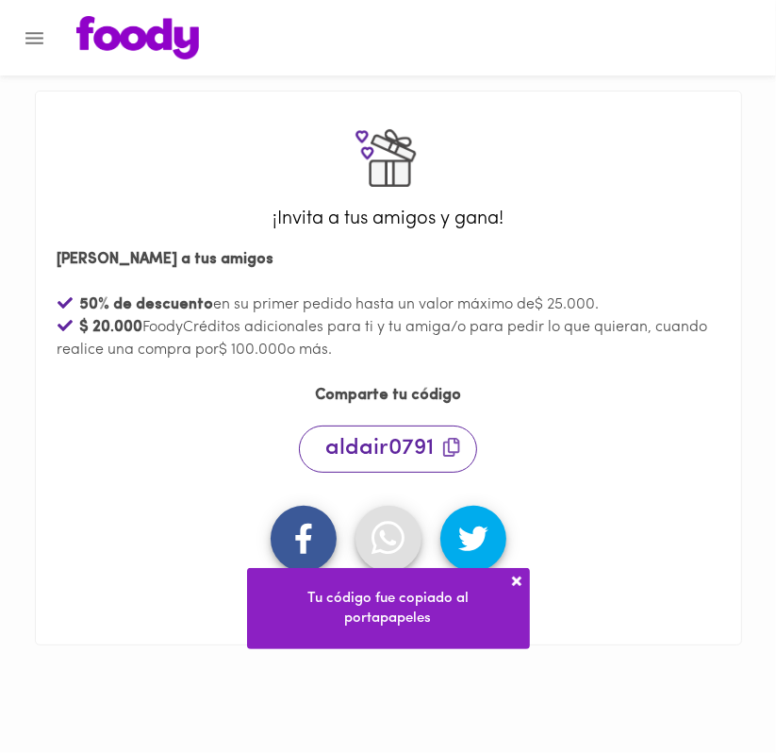
click at [403, 526] on icon "button" at bounding box center [388, 538] width 33 height 39
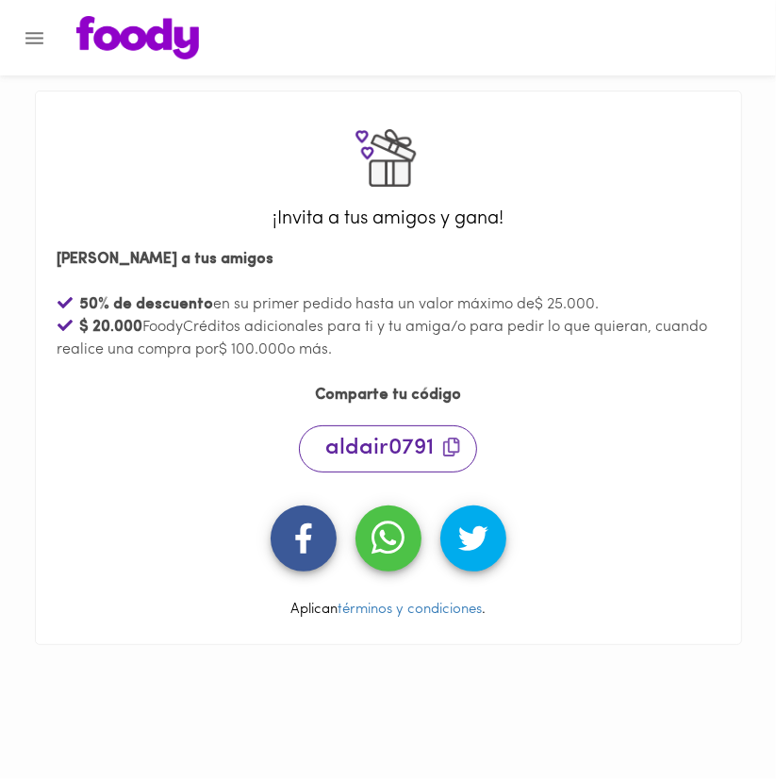
click at [12, 41] on div at bounding box center [9, 389] width 19 height 779
click at [28, 47] on icon "Menu" at bounding box center [35, 38] width 24 height 24
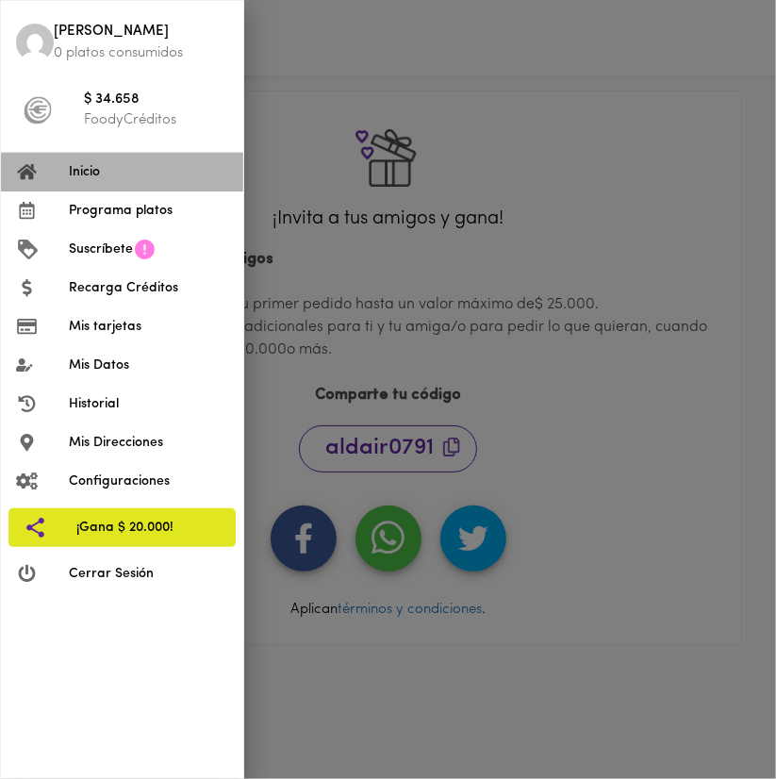
click at [152, 171] on span "Inicio" at bounding box center [148, 172] width 159 height 20
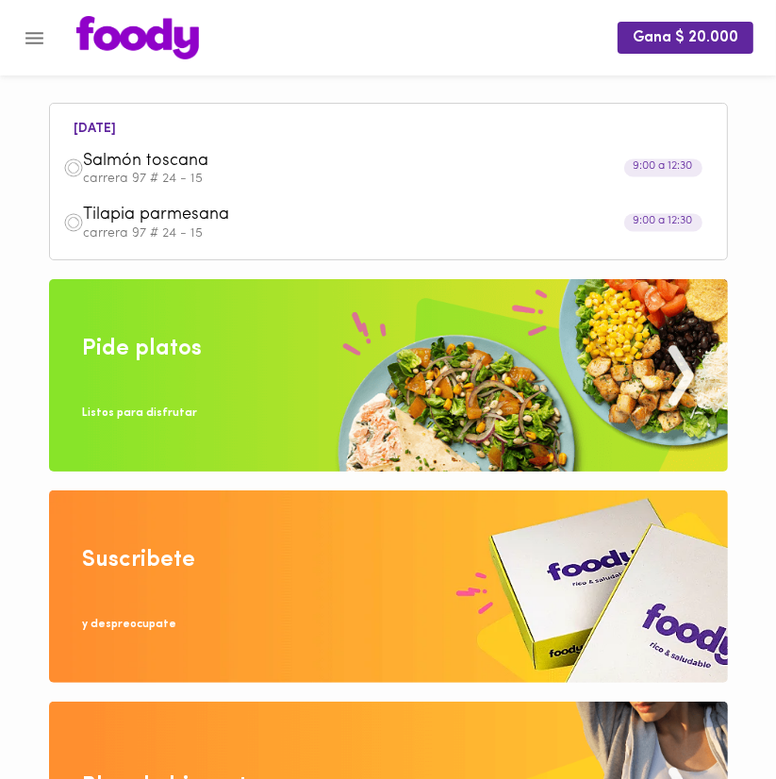
click at [559, 156] on span "Salmón toscana" at bounding box center [366, 162] width 564 height 22
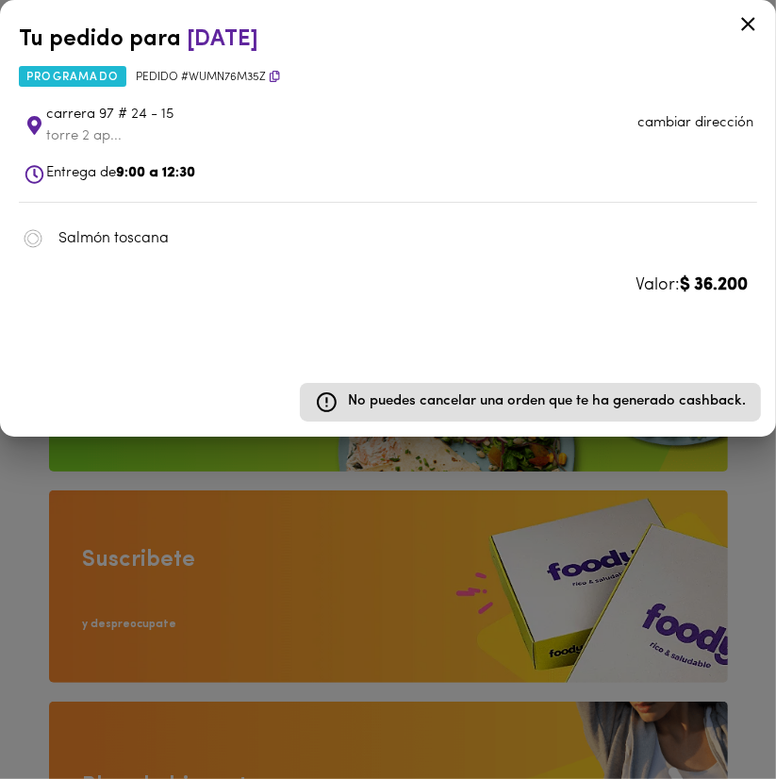
click at [21, 488] on div at bounding box center [388, 389] width 776 height 779
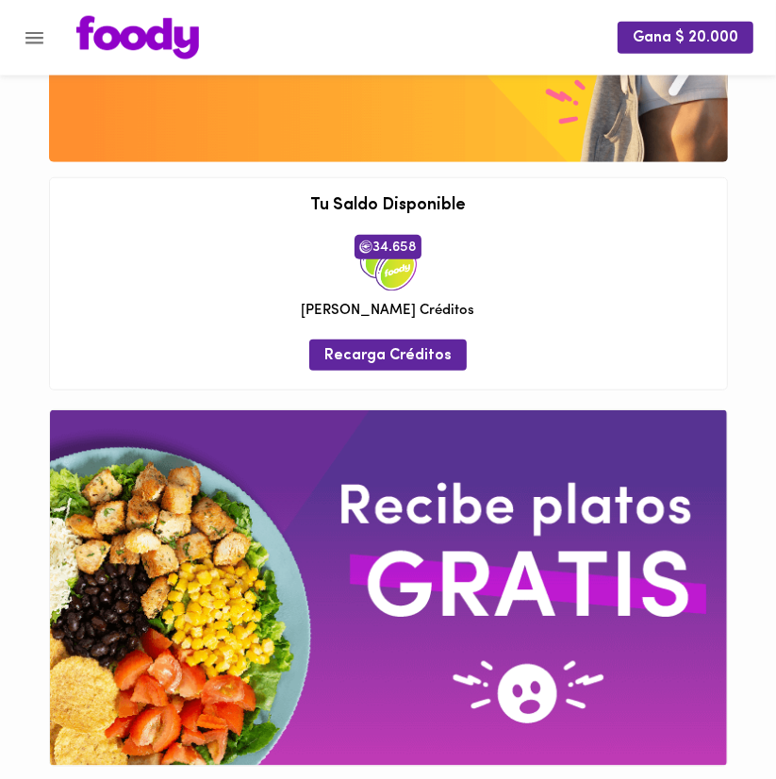
scroll to position [746, 0]
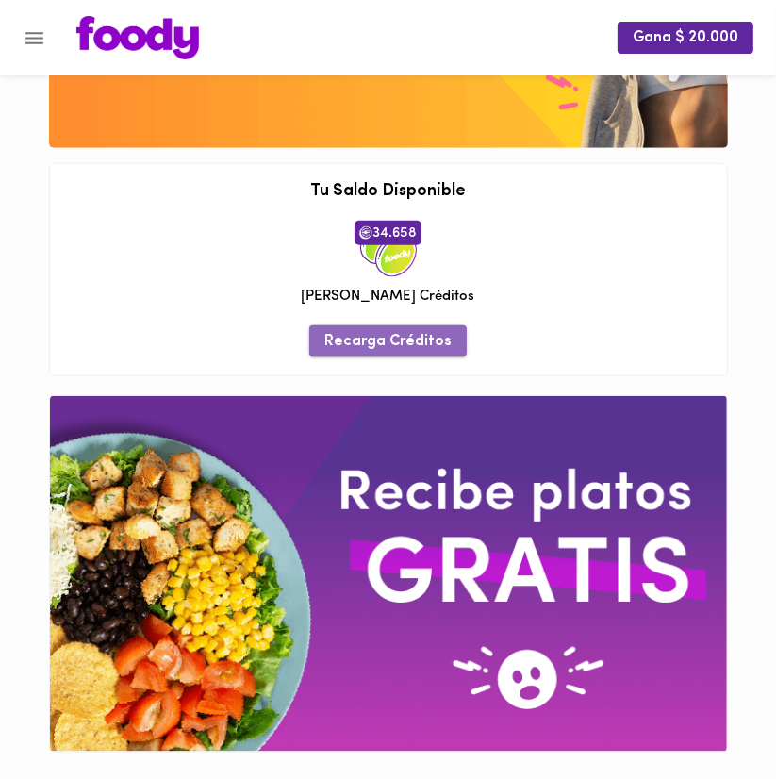
click at [394, 338] on span "Recarga Créditos" at bounding box center [388, 342] width 127 height 18
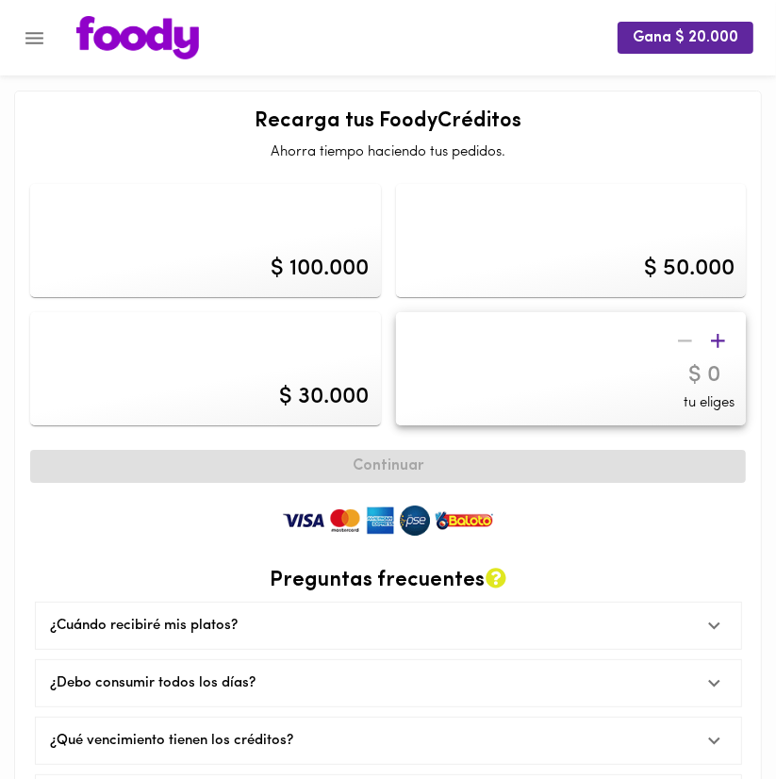
click at [745, 349] on div "tu eliges" at bounding box center [571, 368] width 351 height 113
click at [733, 340] on span "button" at bounding box center [718, 341] width 33 height 24
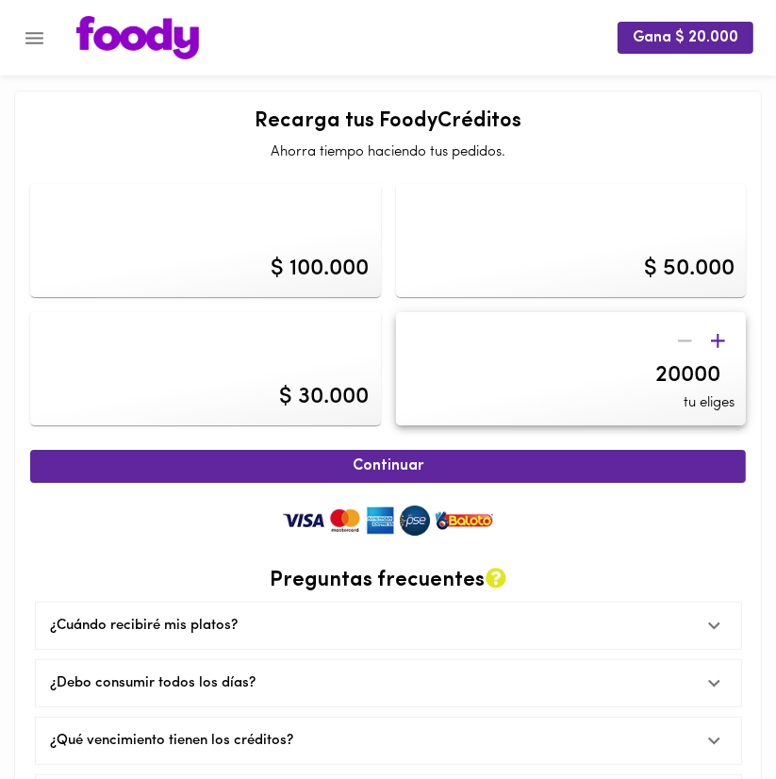
click at [703, 373] on input "20000" at bounding box center [604, 375] width 262 height 27
type input "9000"
click at [598, 488] on div at bounding box center [388, 492] width 716 height 19
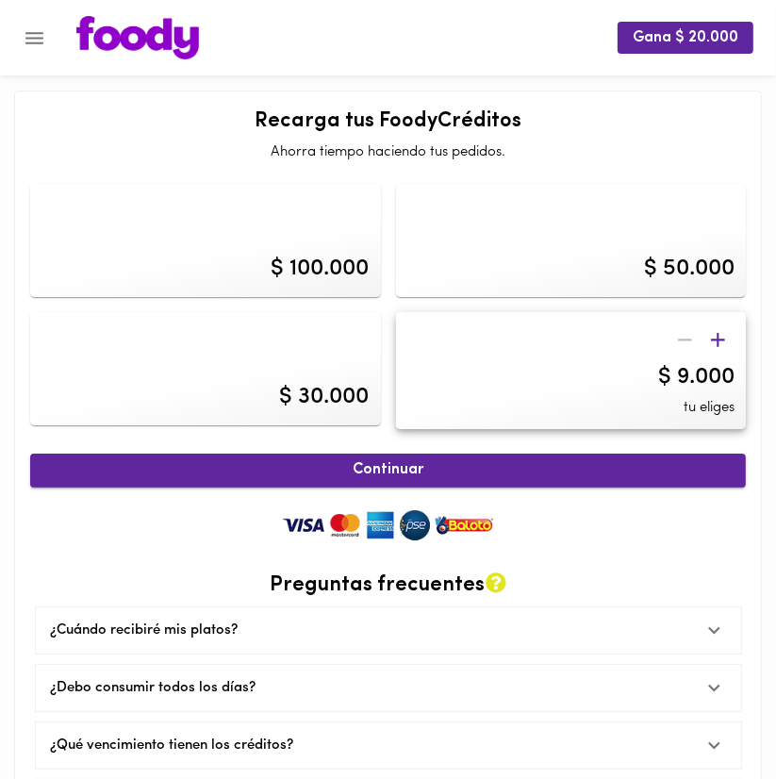
click at [605, 479] on span "Continuar" at bounding box center [388, 470] width 675 height 18
click at [690, 348] on icon "button" at bounding box center [686, 340] width 24 height 24
click at [691, 348] on icon "button" at bounding box center [686, 340] width 24 height 24
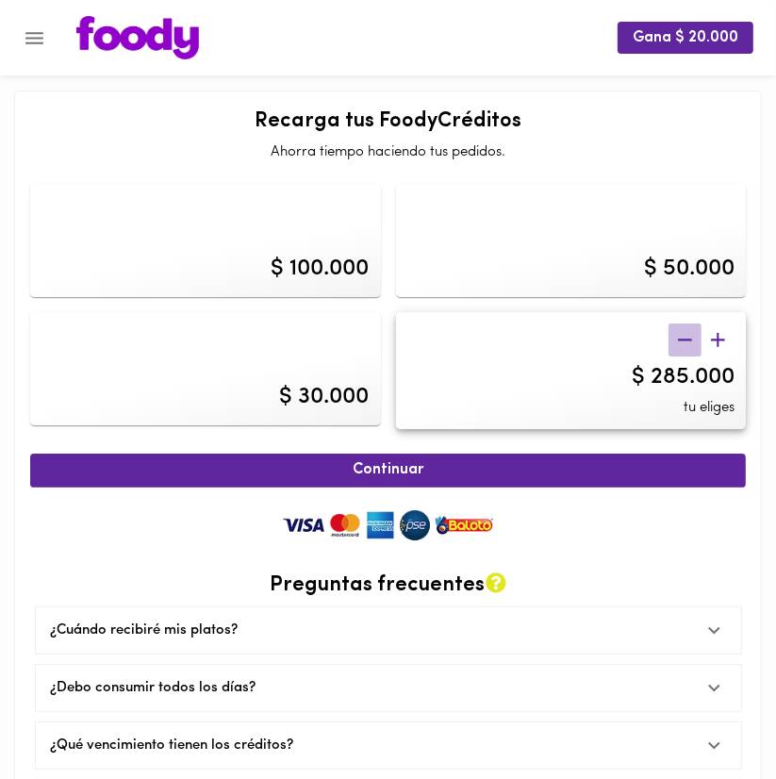
click at [691, 348] on icon "button" at bounding box center [686, 340] width 24 height 24
click at [670, 379] on div "$ 270.000" at bounding box center [684, 377] width 102 height 32
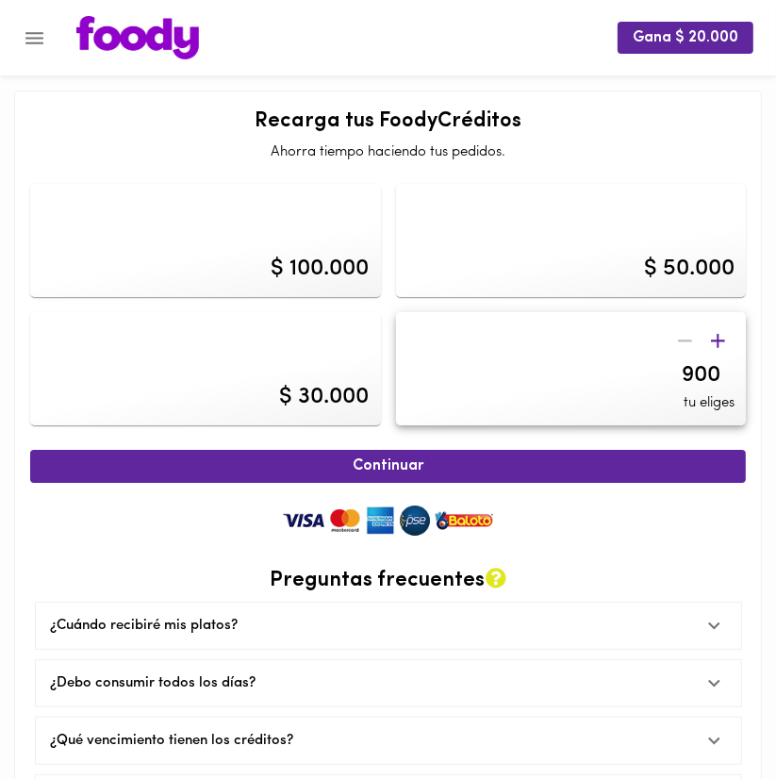
type input "9000"
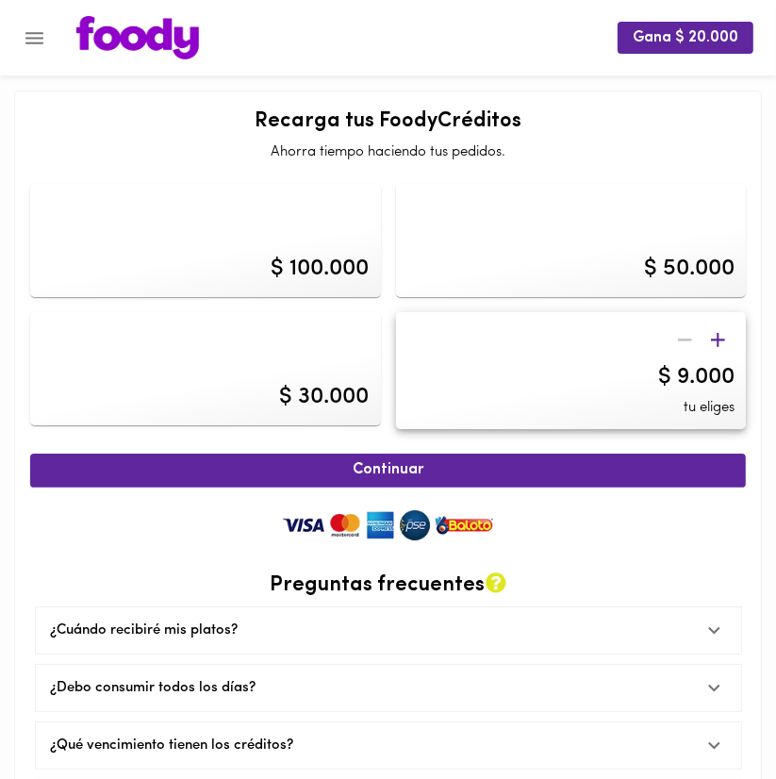
click at [560, 400] on div "$ 9.000 tu eliges" at bounding box center [571, 371] width 351 height 118
click at [523, 467] on span "Continuar" at bounding box center [388, 470] width 675 height 18
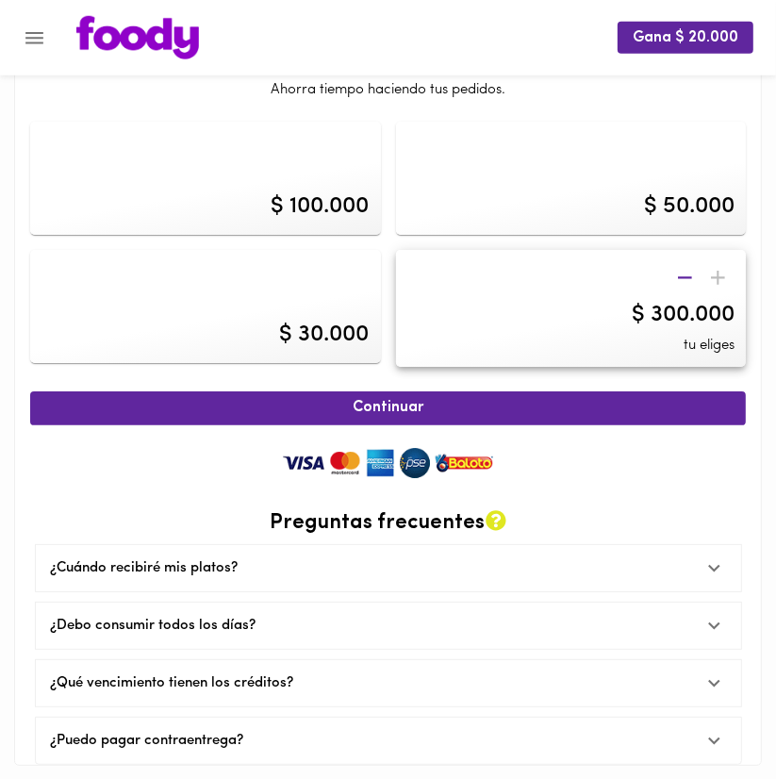
scroll to position [73, 0]
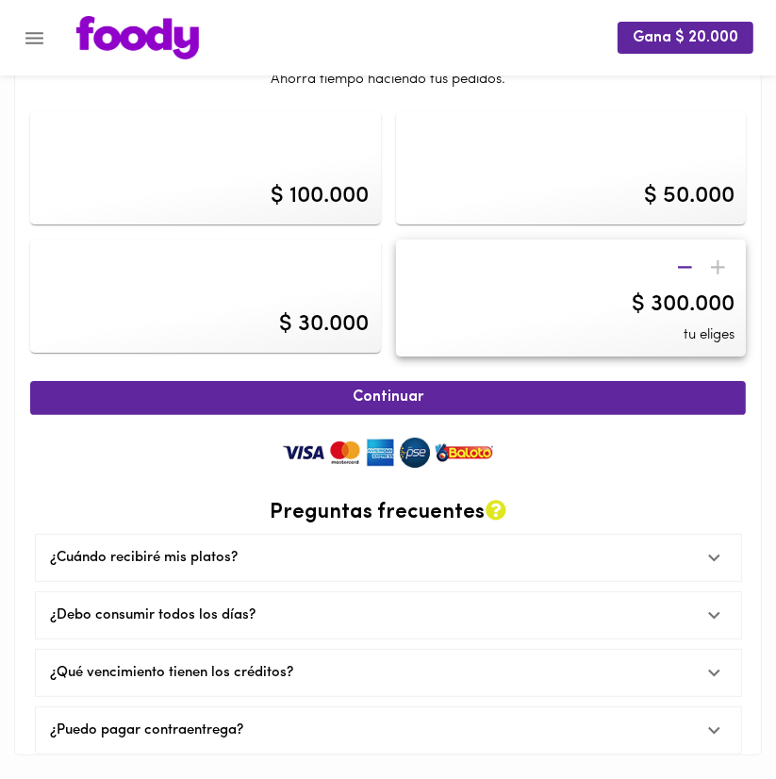
click at [687, 262] on icon "button" at bounding box center [686, 268] width 24 height 24
click at [711, 323] on div "$ 290.000 tu eliges" at bounding box center [571, 299] width 351 height 118
click at [543, 299] on div "$ 290.000 tu eliges" at bounding box center [571, 299] width 351 height 118
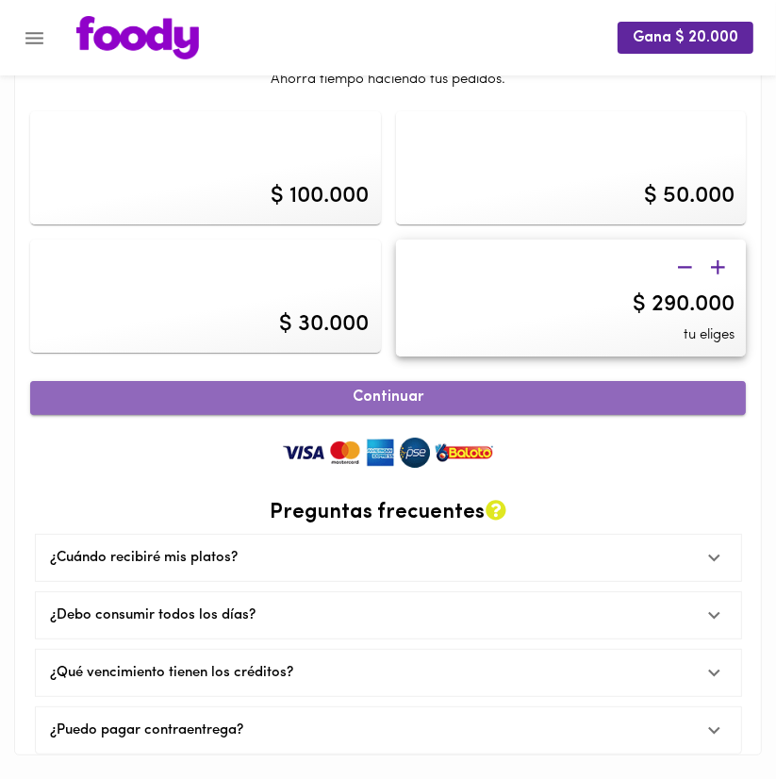
click at [569, 405] on span "Continuar" at bounding box center [388, 398] width 675 height 18
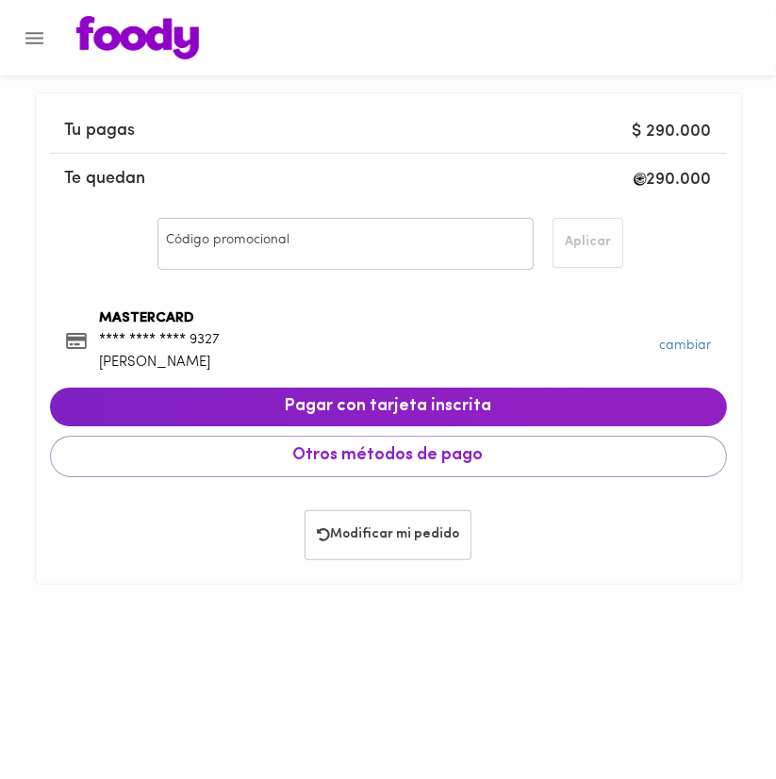
click at [670, 172] on span "290.000" at bounding box center [679, 180] width 65 height 17
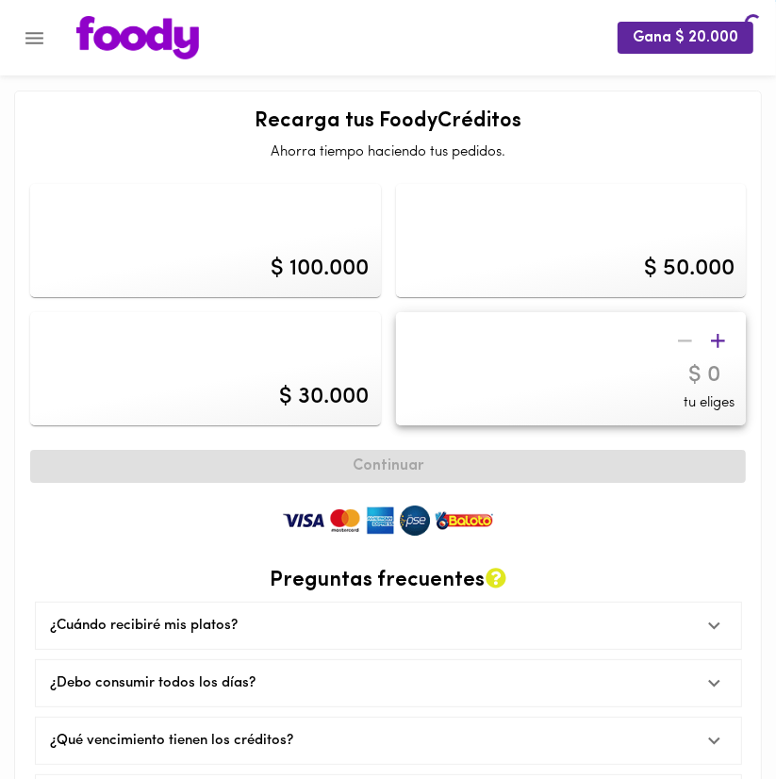
scroll to position [68, 0]
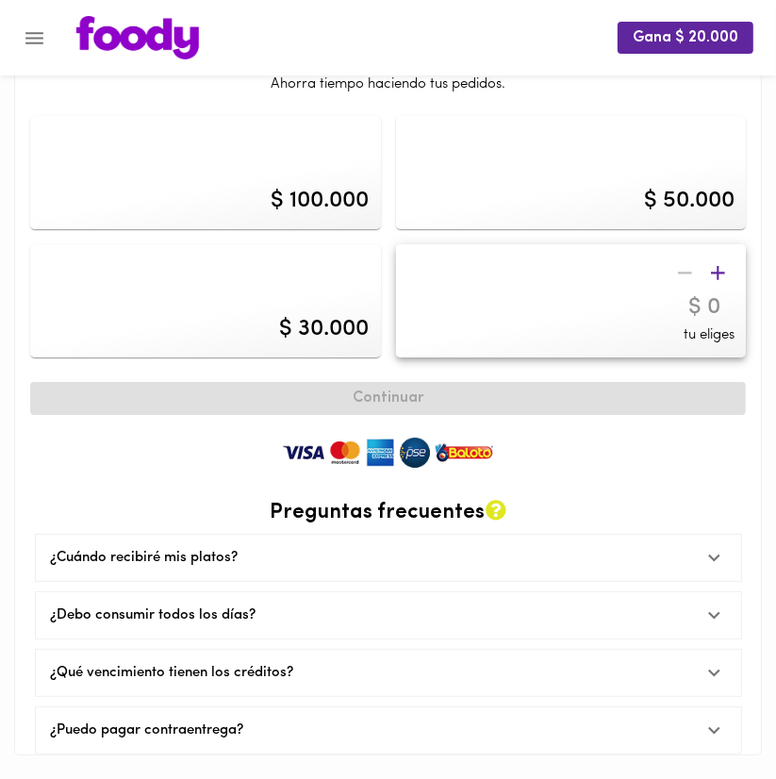
click at [473, 315] on input "number" at bounding box center [604, 307] width 262 height 27
type input "9"
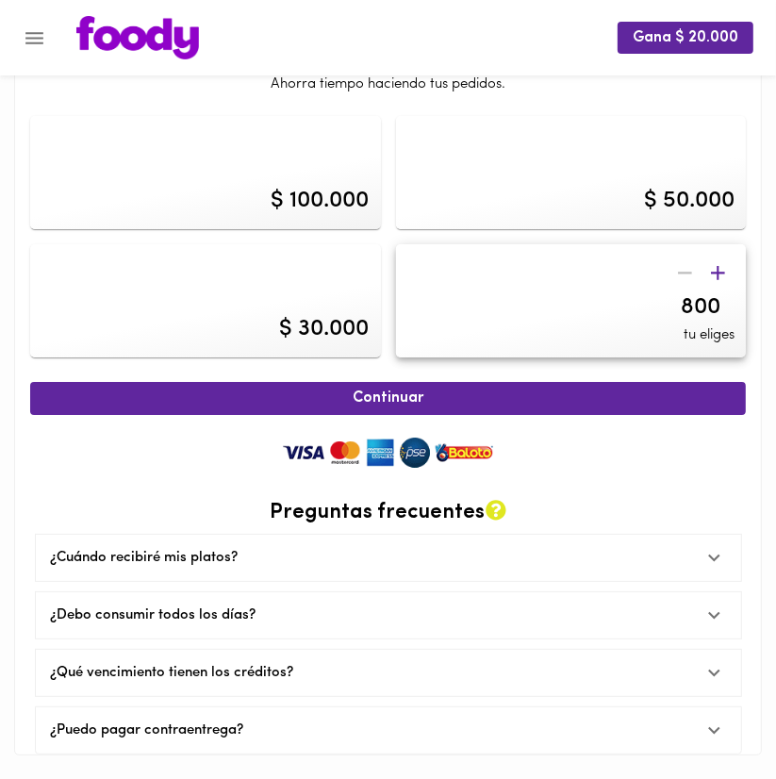
type input "8000"
click at [342, 397] on span "Continuar" at bounding box center [388, 399] width 675 height 18
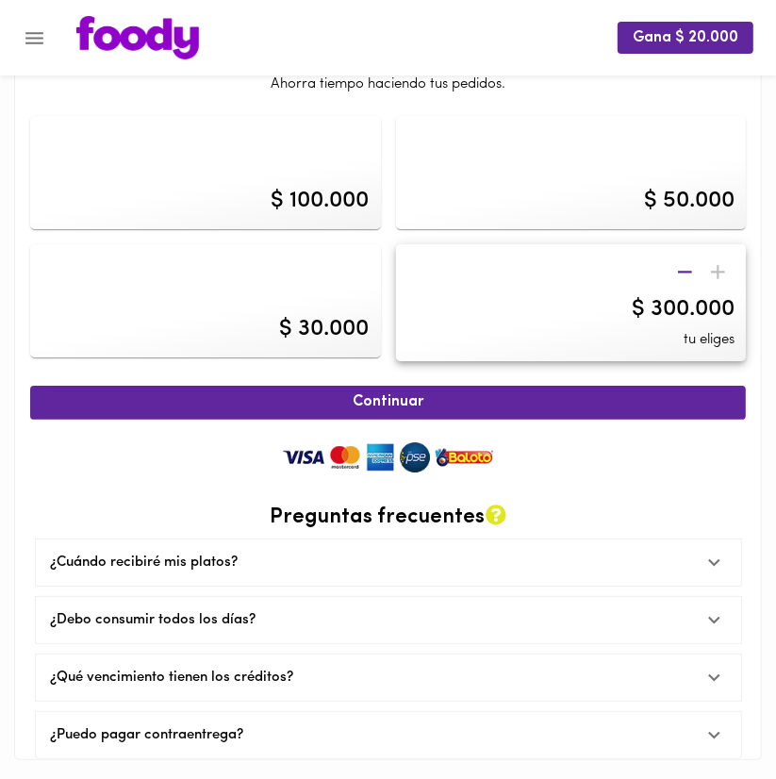
click at [304, 330] on div "$ 30.000" at bounding box center [325, 329] width 90 height 32
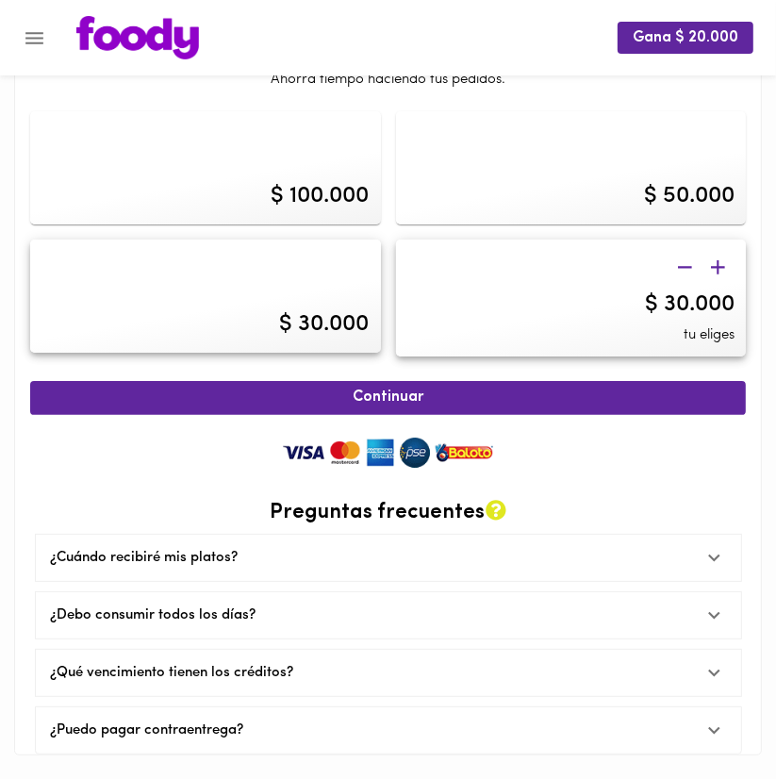
click at [466, 284] on div "$ 30.000 tu eliges" at bounding box center [571, 299] width 351 height 118
click at [701, 308] on div "$ 30.000" at bounding box center [690, 305] width 90 height 32
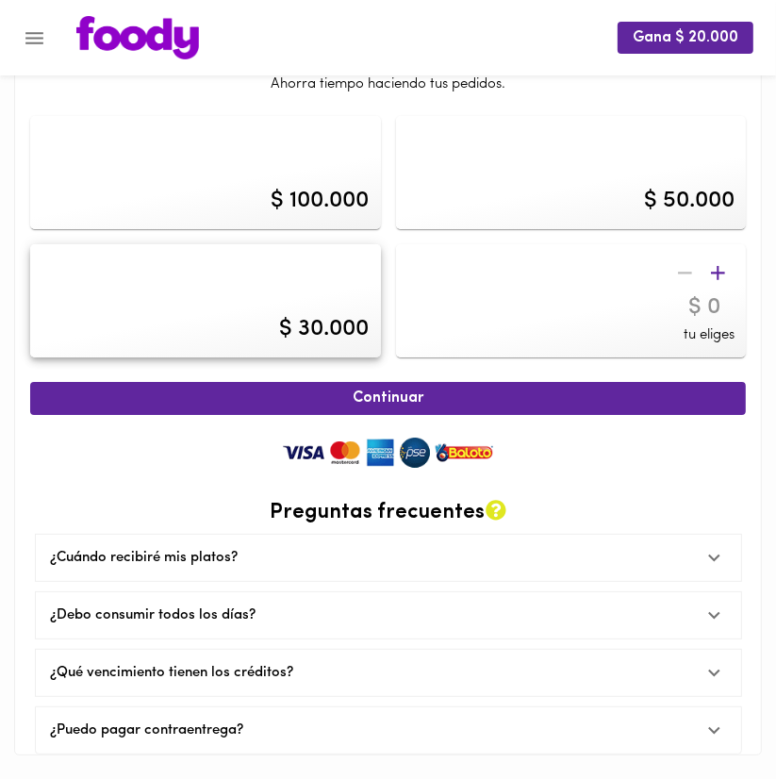
click at [701, 308] on input "number" at bounding box center [604, 307] width 262 height 27
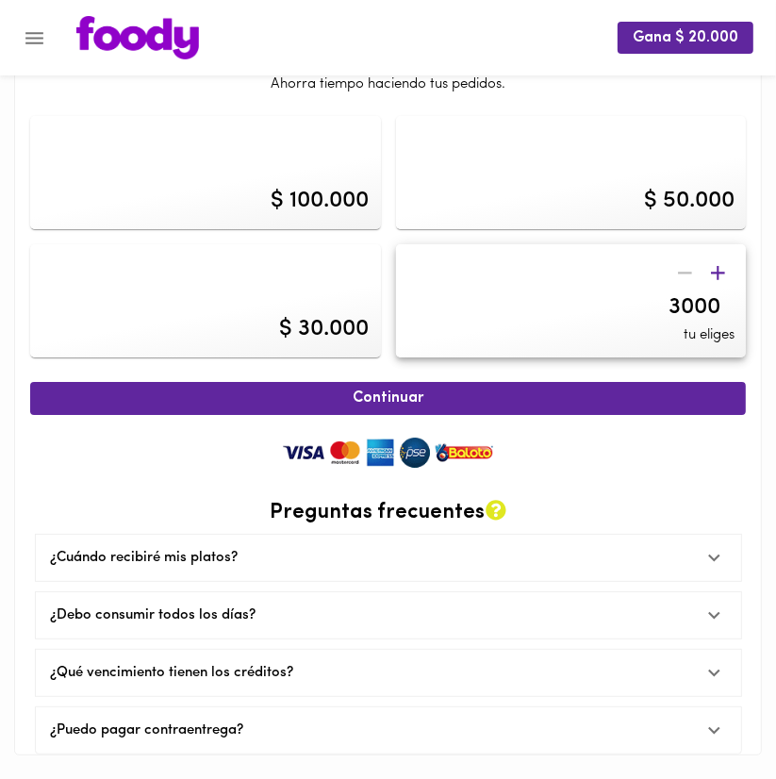
click at [671, 313] on input "3000" at bounding box center [604, 307] width 262 height 27
type input "8000"
click at [530, 402] on span "Continuar" at bounding box center [388, 399] width 675 height 18
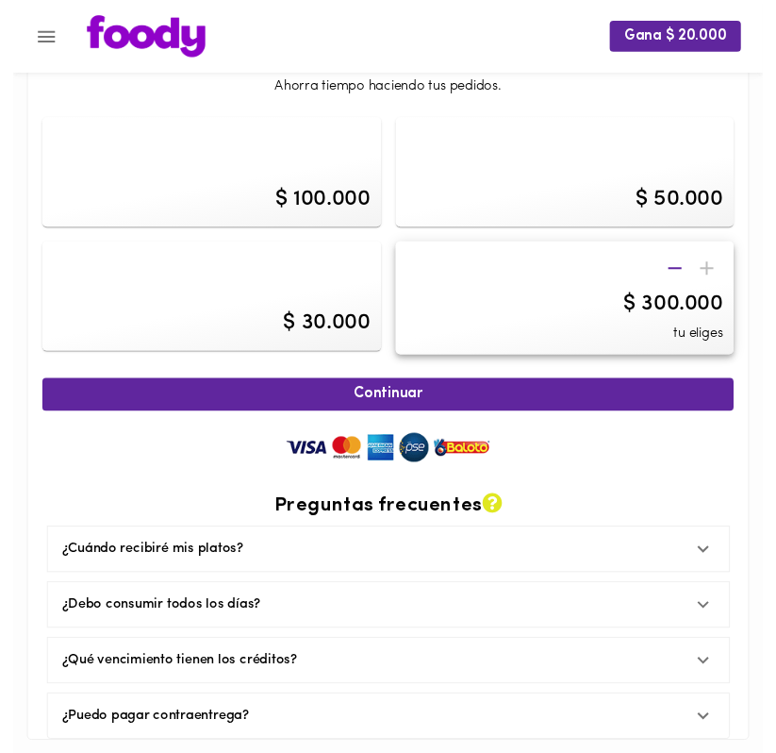
scroll to position [73, 0]
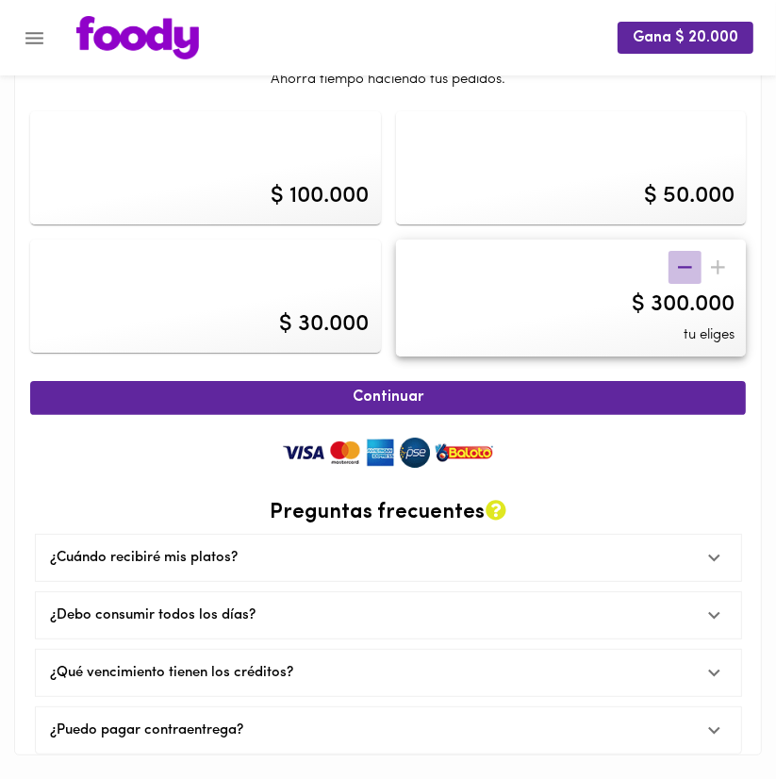
click at [682, 263] on icon "button" at bounding box center [686, 268] width 24 height 24
click at [700, 266] on span "button" at bounding box center [685, 268] width 33 height 24
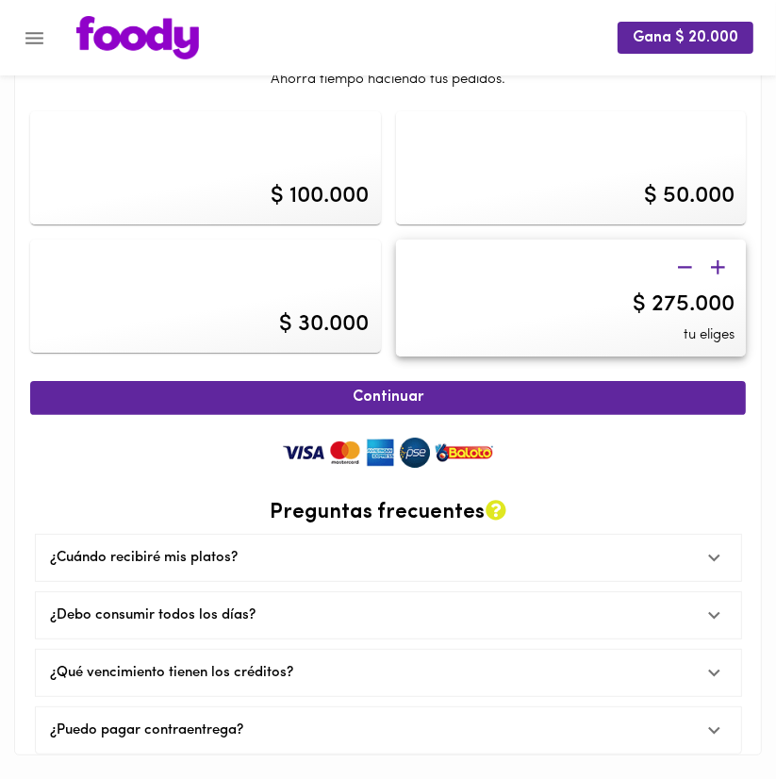
click at [670, 259] on span "button" at bounding box center [685, 268] width 33 height 24
click at [675, 267] on icon "button" at bounding box center [686, 268] width 24 height 24
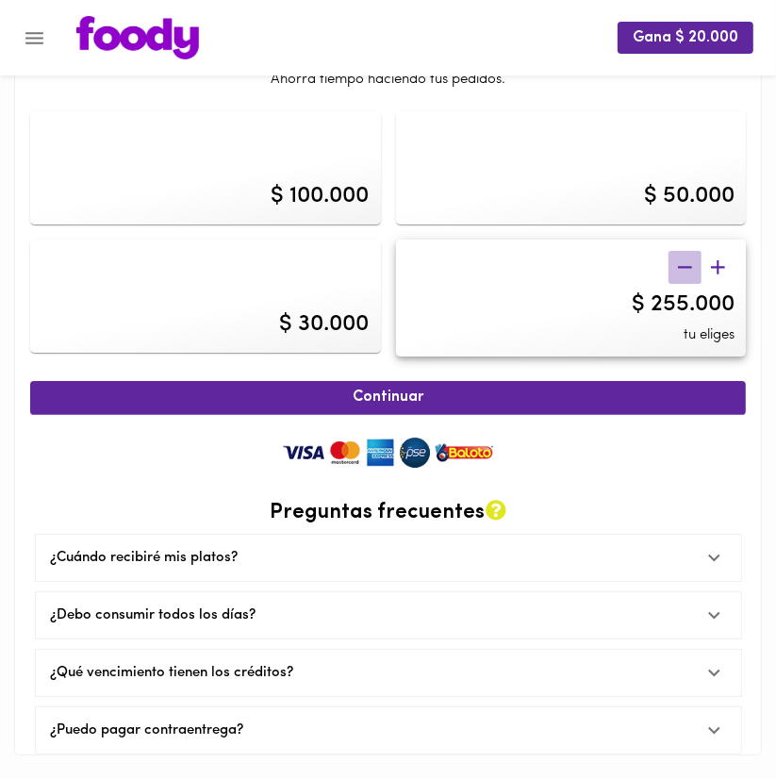
click at [675, 267] on icon "button" at bounding box center [686, 268] width 24 height 24
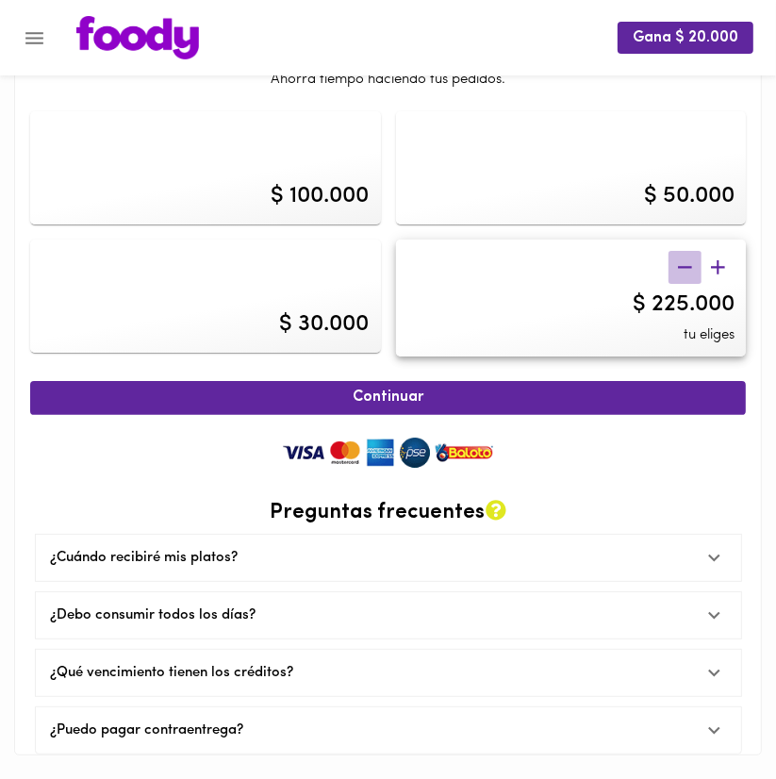
click at [675, 267] on icon "button" at bounding box center [686, 268] width 24 height 24
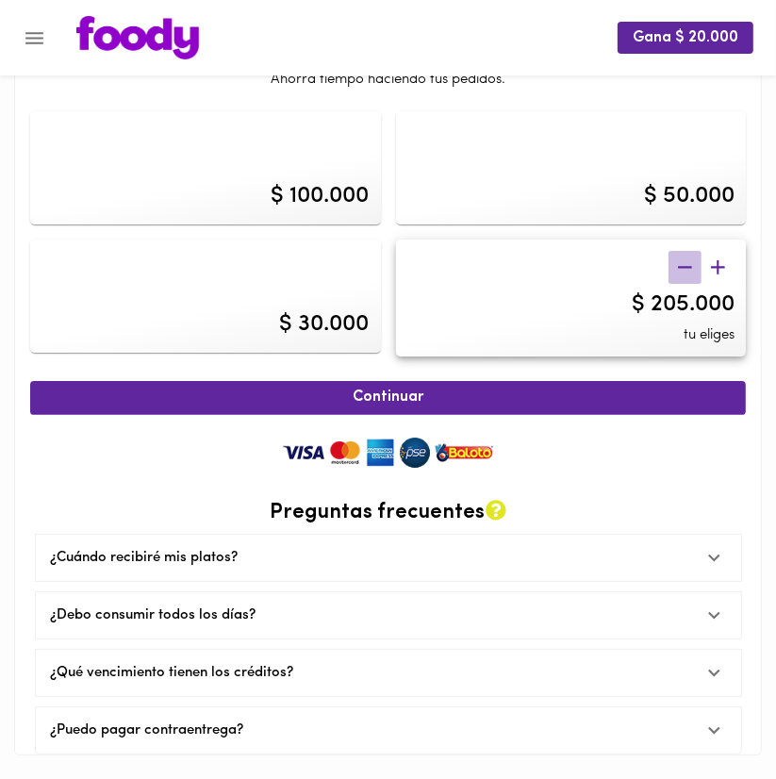
click at [675, 267] on icon "button" at bounding box center [686, 268] width 24 height 24
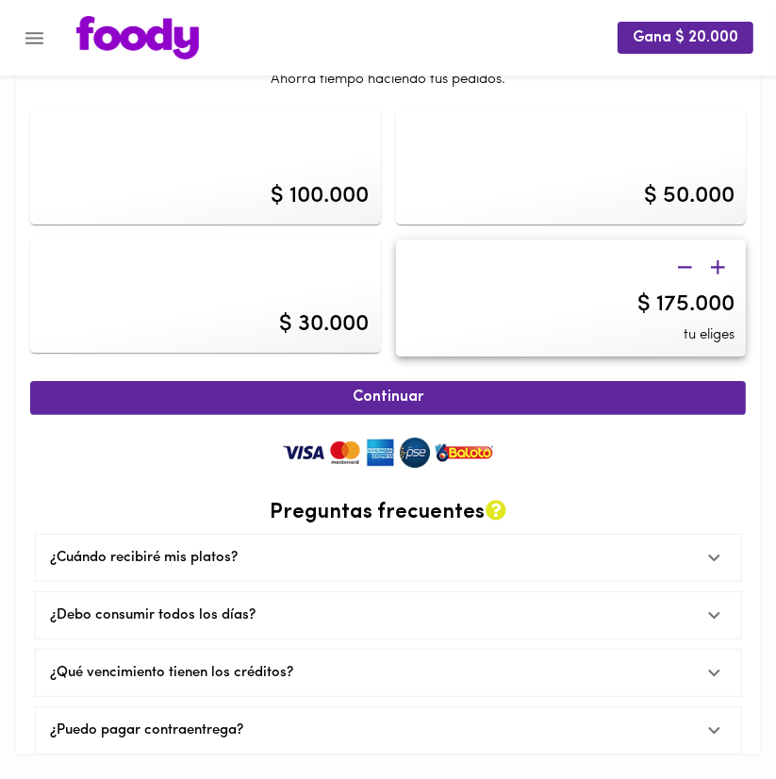
click at [663, 262] on div "$ 175.000 tu eliges" at bounding box center [571, 299] width 351 height 118
click at [674, 279] on button "button" at bounding box center [685, 267] width 33 height 33
click at [678, 260] on icon "button" at bounding box center [686, 268] width 24 height 24
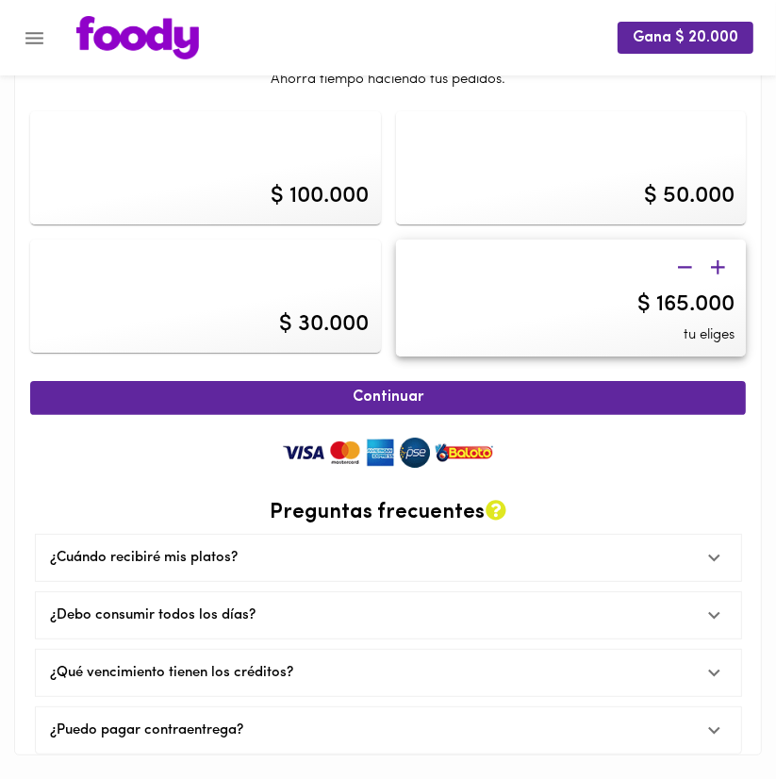
click at [678, 260] on icon "button" at bounding box center [686, 268] width 24 height 24
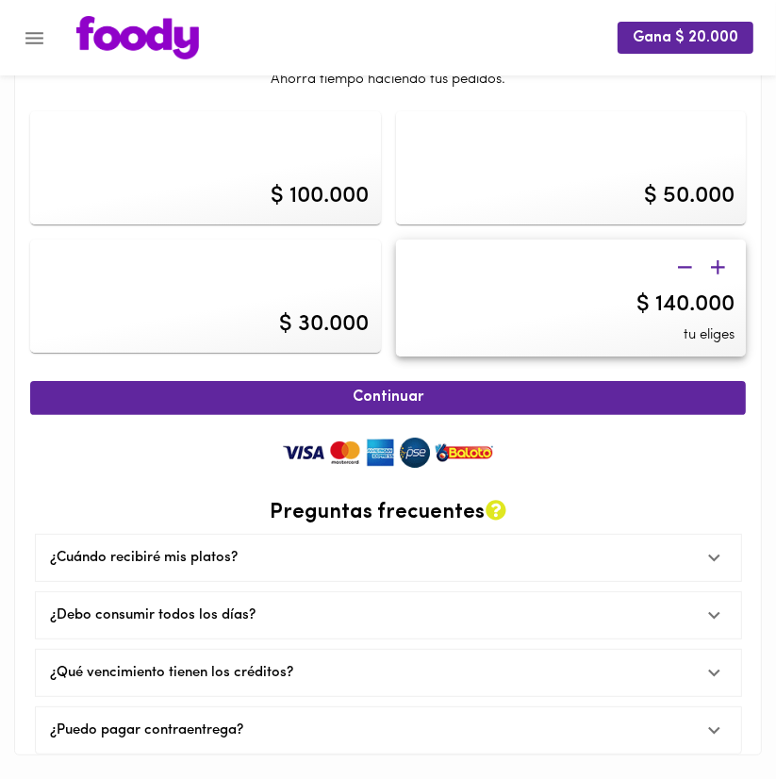
click at [677, 259] on icon "button" at bounding box center [686, 268] width 24 height 24
click at [687, 255] on button "button" at bounding box center [685, 267] width 33 height 33
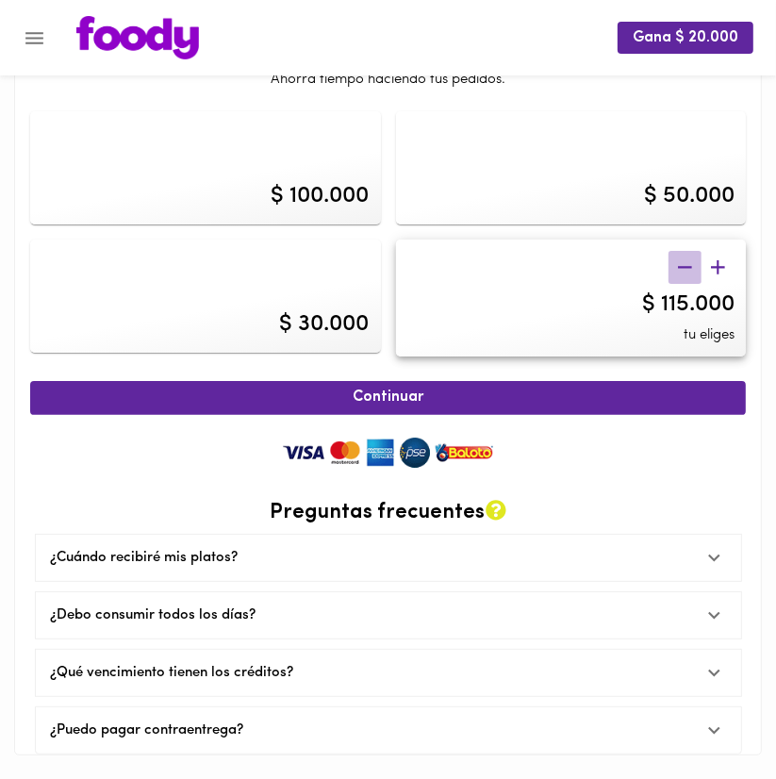
click at [687, 255] on button "button" at bounding box center [685, 267] width 33 height 33
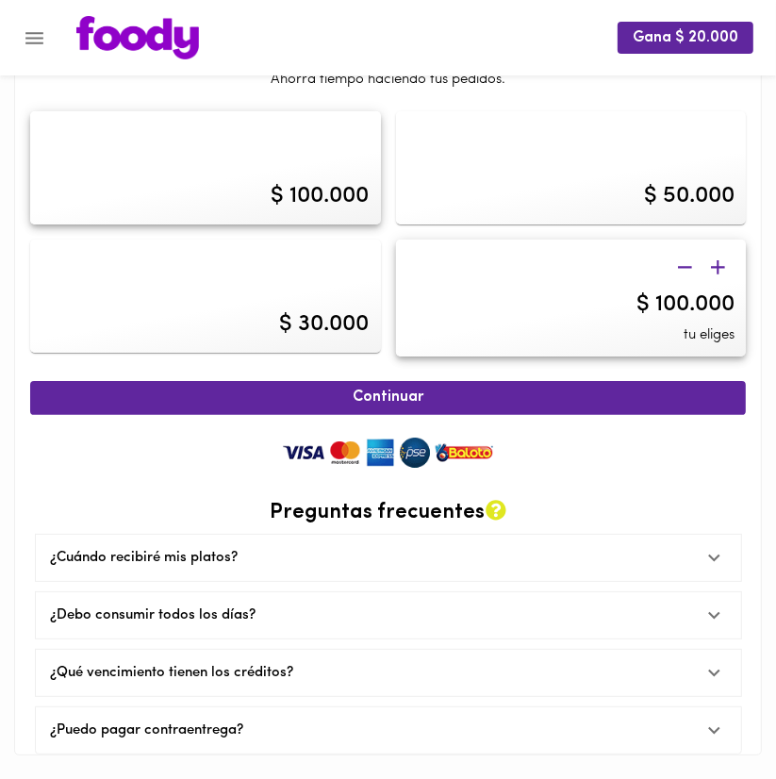
click at [687, 255] on button "button" at bounding box center [685, 267] width 33 height 33
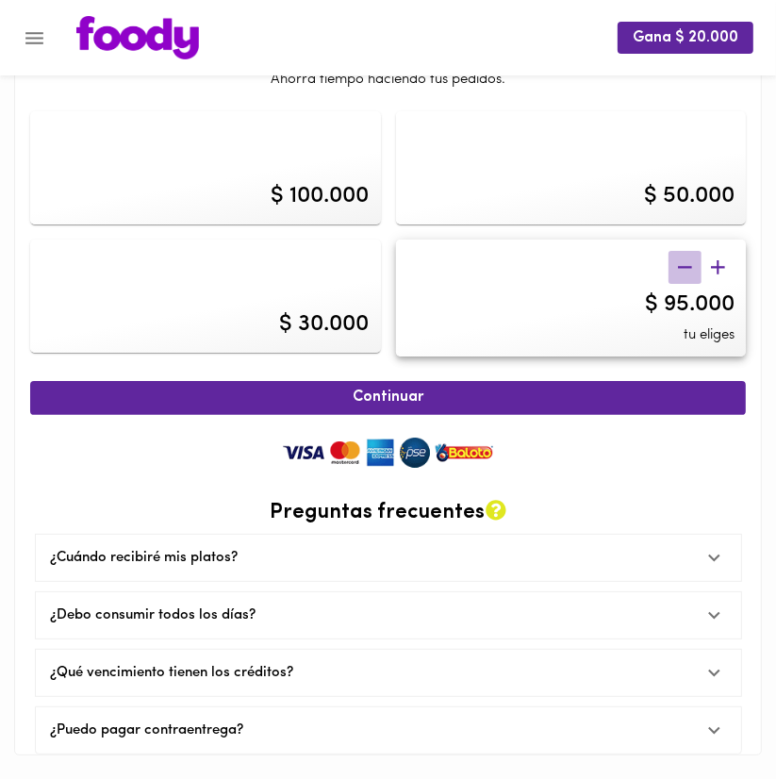
click at [687, 255] on button "button" at bounding box center [685, 267] width 33 height 33
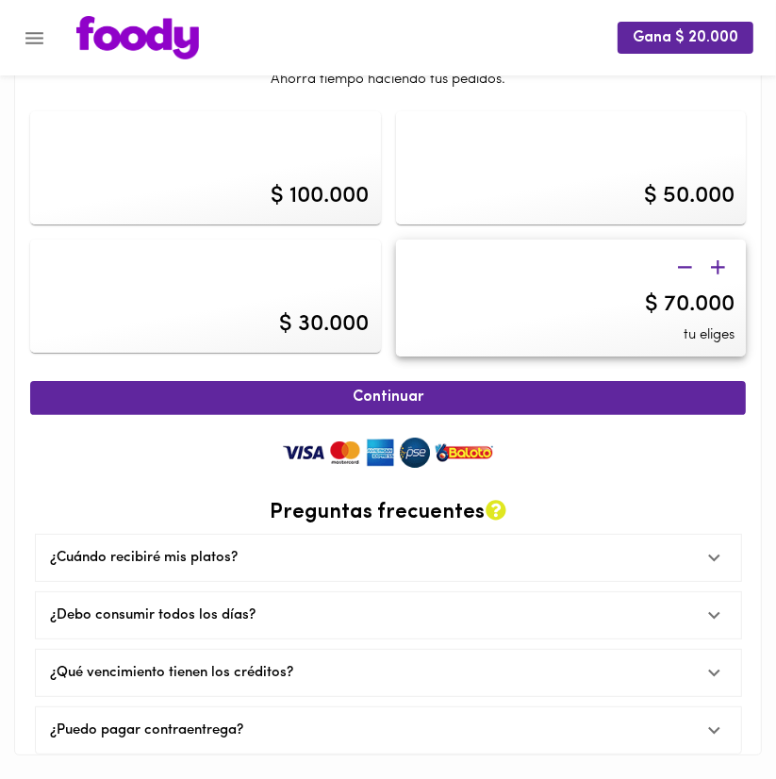
click at [687, 255] on button "button" at bounding box center [685, 267] width 33 height 33
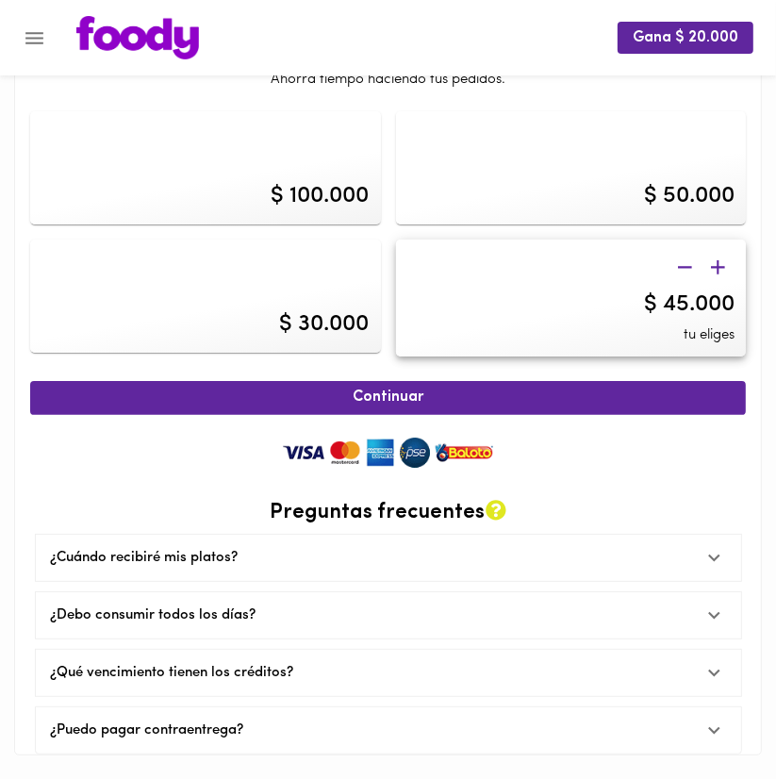
click at [687, 255] on button "button" at bounding box center [685, 267] width 33 height 33
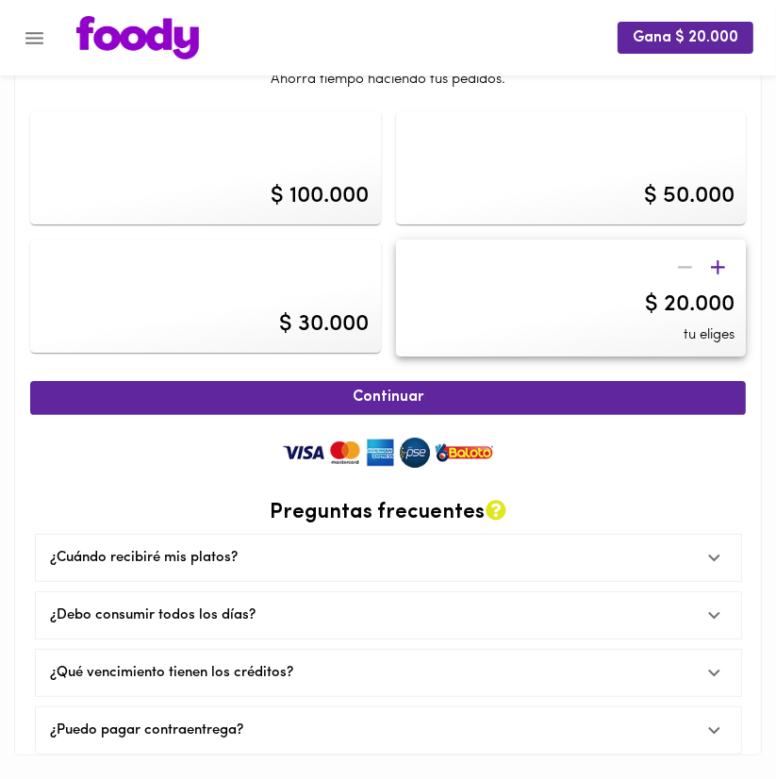
click at [687, 255] on div at bounding box center [702, 267] width 66 height 33
click at [680, 252] on div at bounding box center [702, 267] width 66 height 33
